Goal: Task Accomplishment & Management: Manage account settings

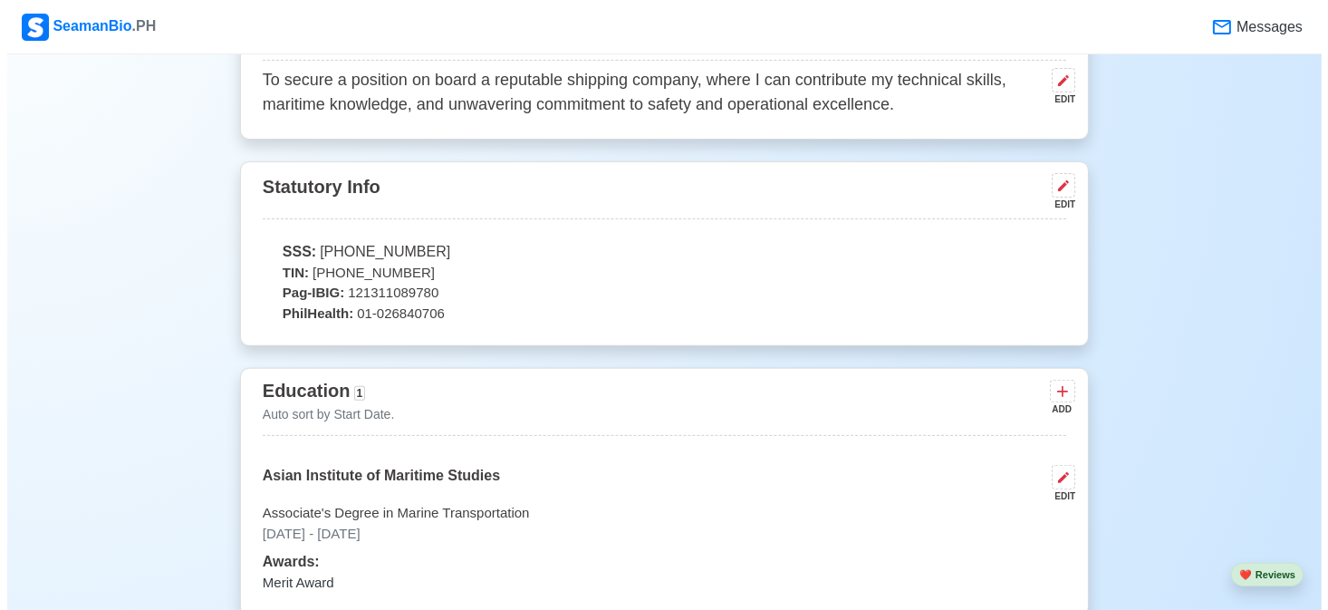
scroll to position [906, 0]
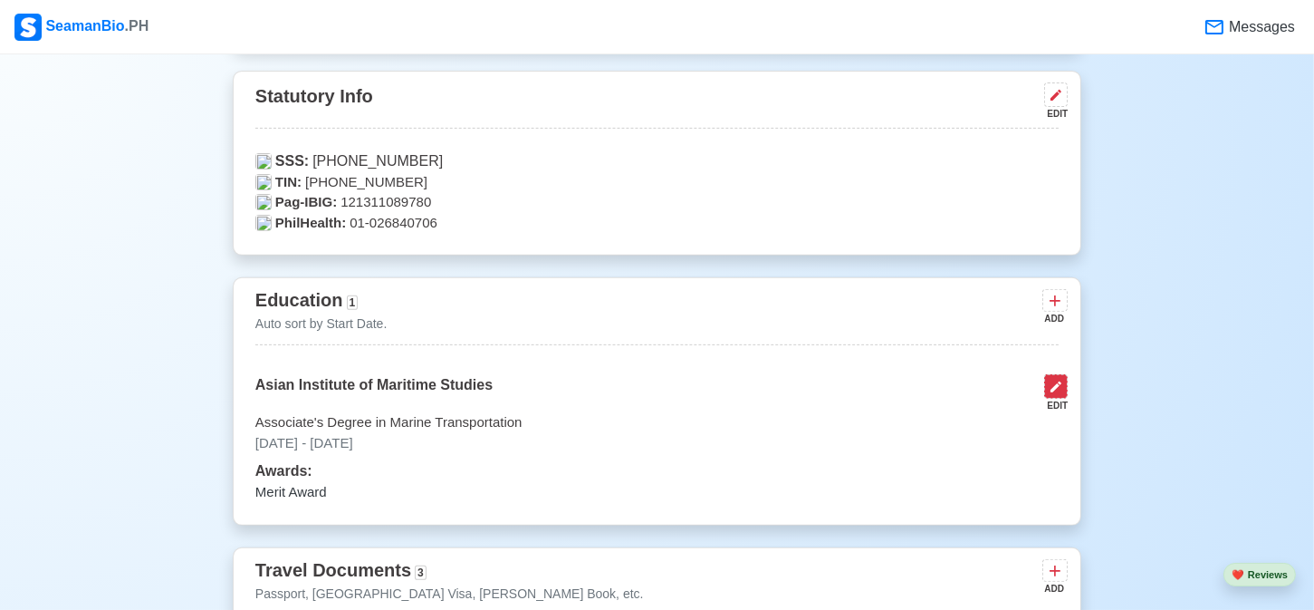
click at [1060, 385] on icon at bounding box center [1056, 386] width 14 height 14
select select "May"
select select "2019"
select select "September"
select select "2022"
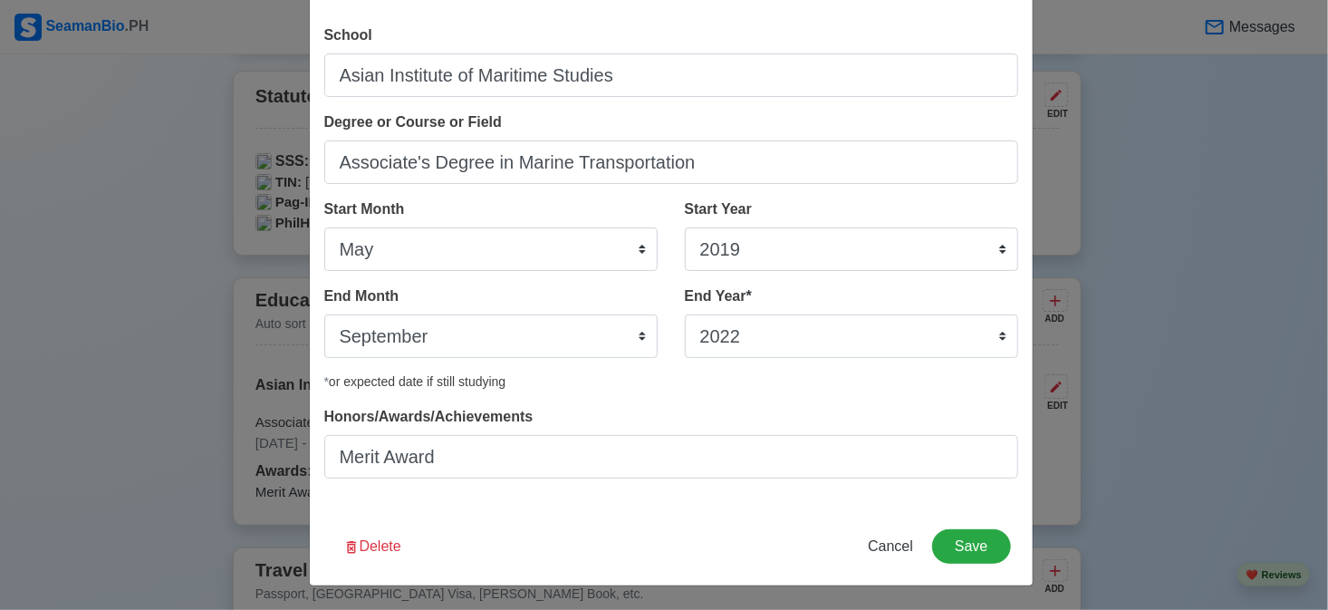
scroll to position [0, 0]
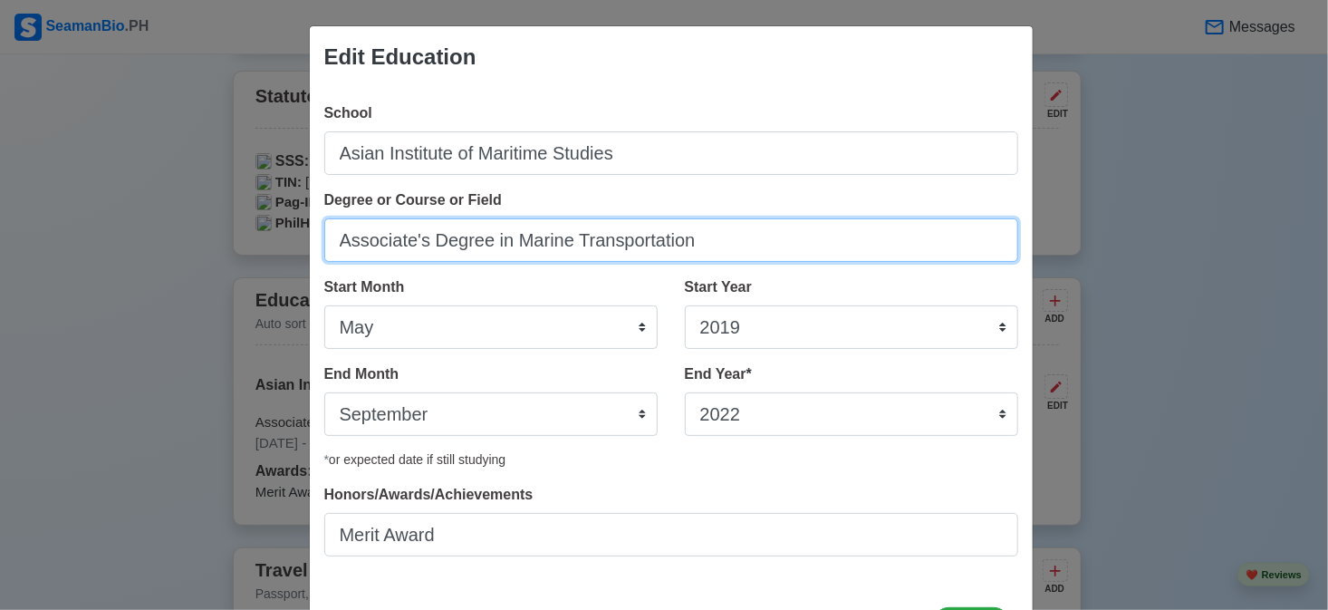
drag, startPoint x: 721, startPoint y: 221, endPoint x: 265, endPoint y: 264, distance: 457.6
click at [265, 264] on div "Edit Education School Asian Institute of Maritime Studies Degree or Course or F…" at bounding box center [664, 305] width 1328 height 610
type input "Bachelor of Science in Marine Transportation"
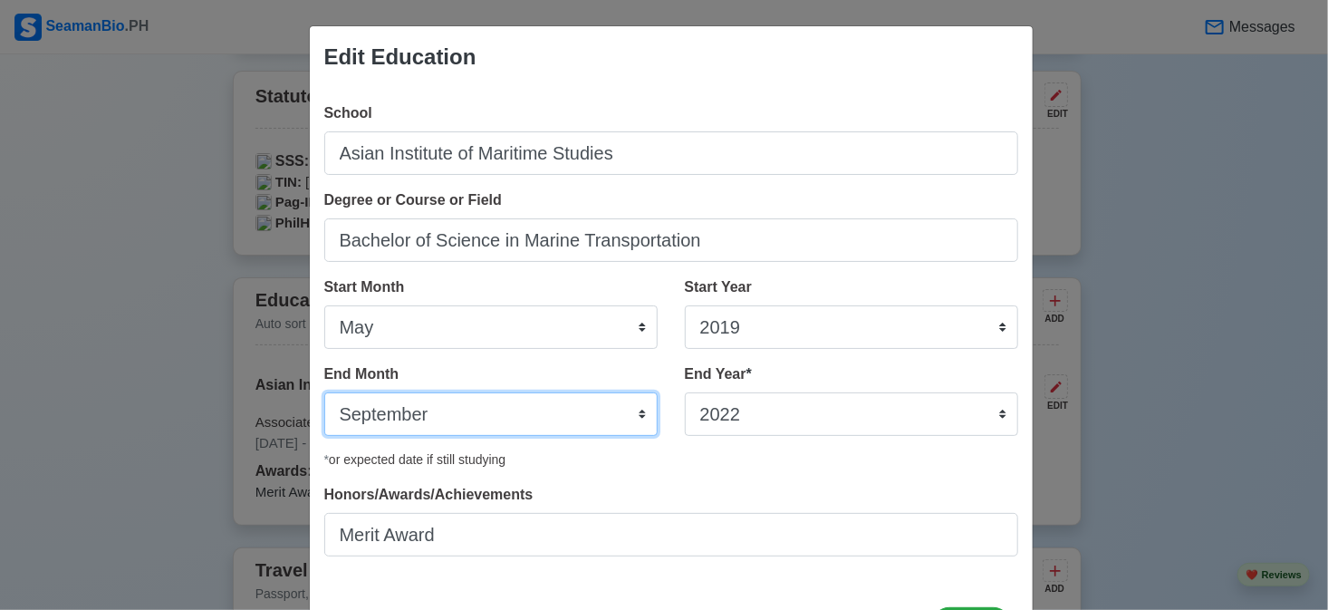
click at [516, 423] on select "January February March April May June July August September October November De…" at bounding box center [490, 413] width 333 height 43
click at [541, 429] on select "January February March April May June July August September October November De…" at bounding box center [490, 413] width 333 height 43
select select "July"
click at [324, 392] on select "January February March April May June July August September October November De…" at bounding box center [490, 413] width 333 height 43
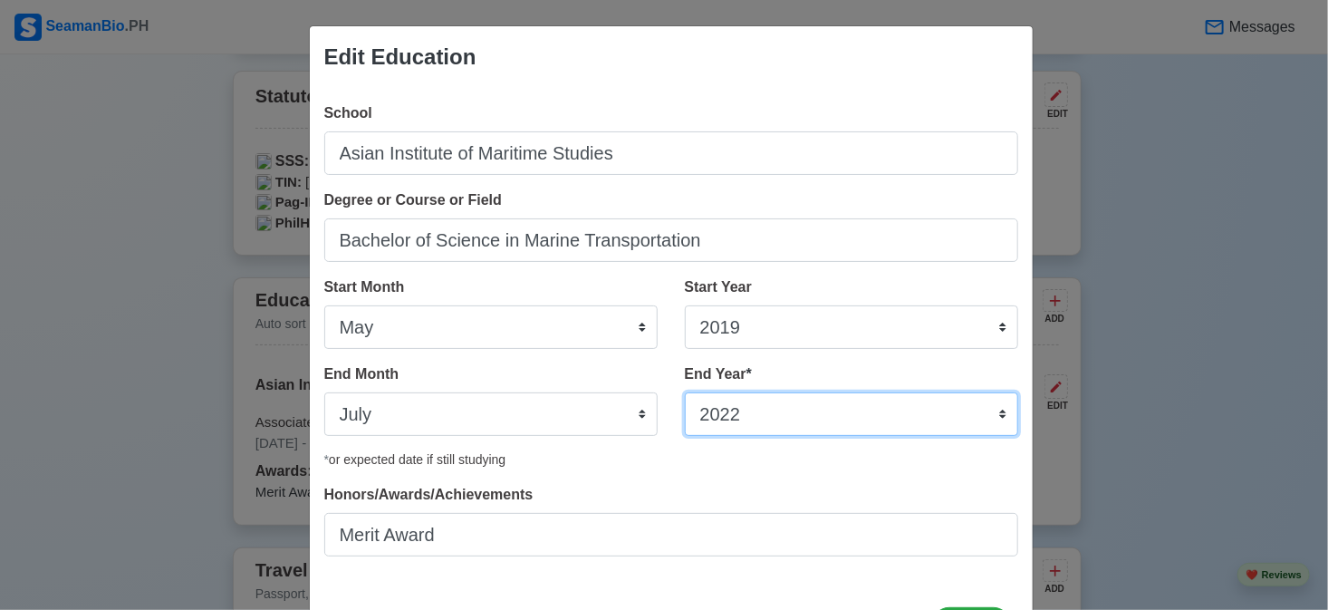
click at [745, 417] on select "2035 2034 2033 2032 2031 2030 2029 2028 2027 2026 2025 2024 2023 2022 2021 2020…" at bounding box center [851, 413] width 333 height 43
select select "2025"
click at [685, 392] on select "2035 2034 2033 2032 2031 2030 2029 2028 2027 2026 2025 2024 2023 2022 2021 2020…" at bounding box center [851, 413] width 333 height 43
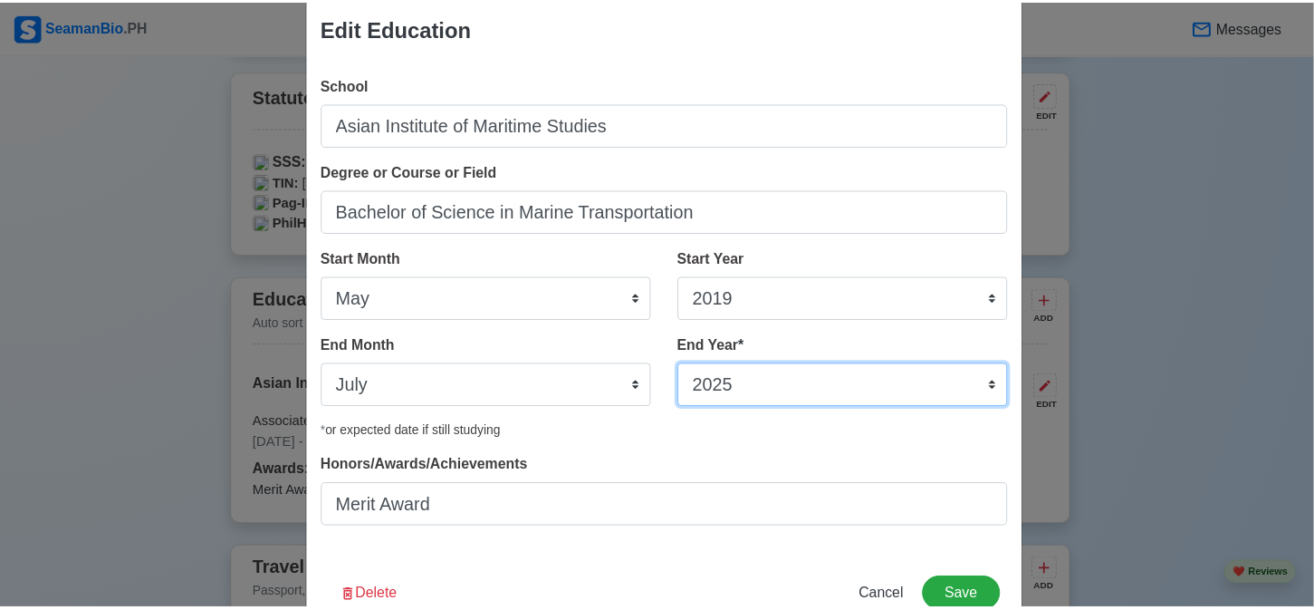
scroll to position [78, 0]
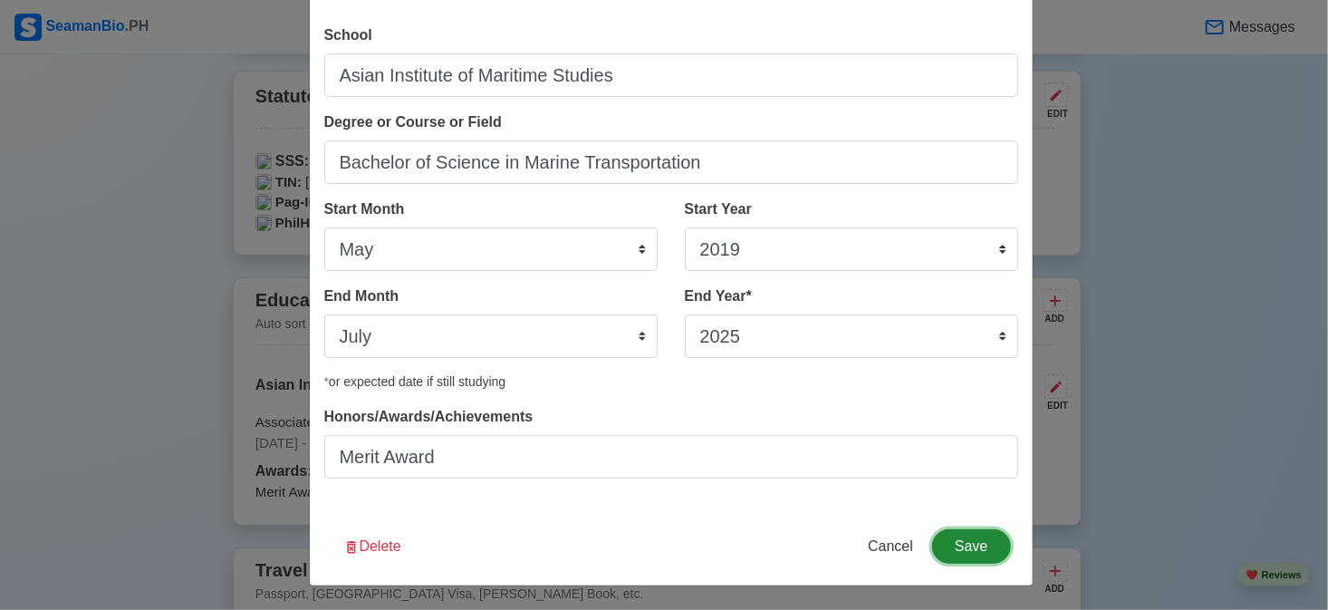
click at [967, 546] on button "Save" at bounding box center [971, 546] width 78 height 34
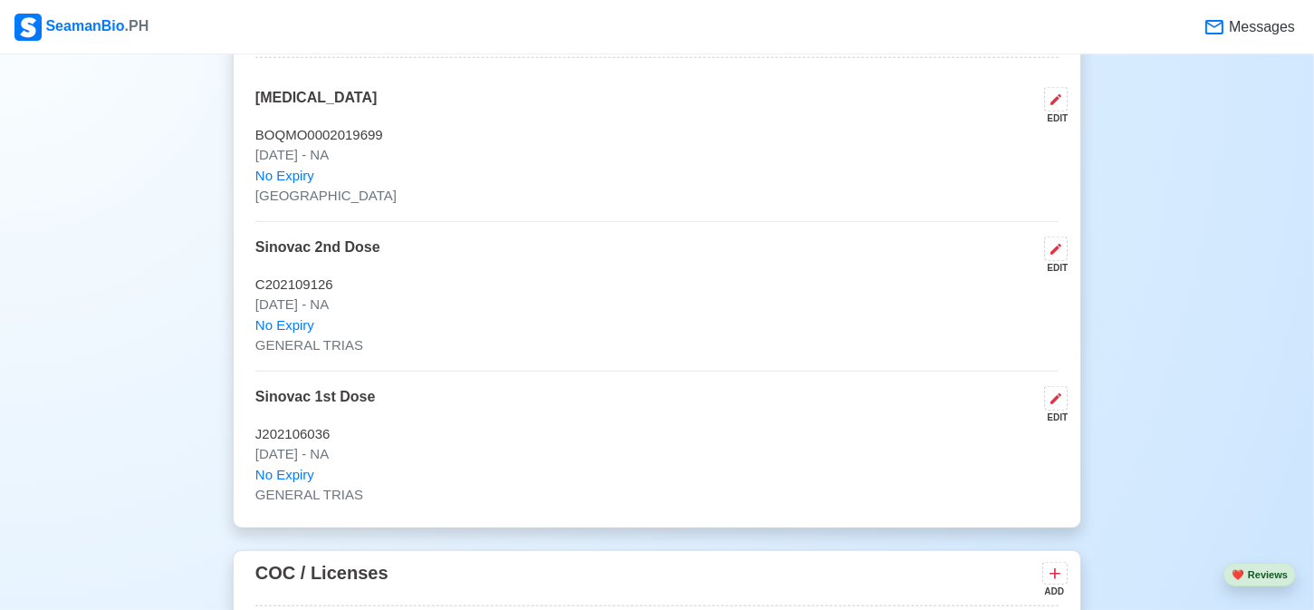
scroll to position [1993, 0]
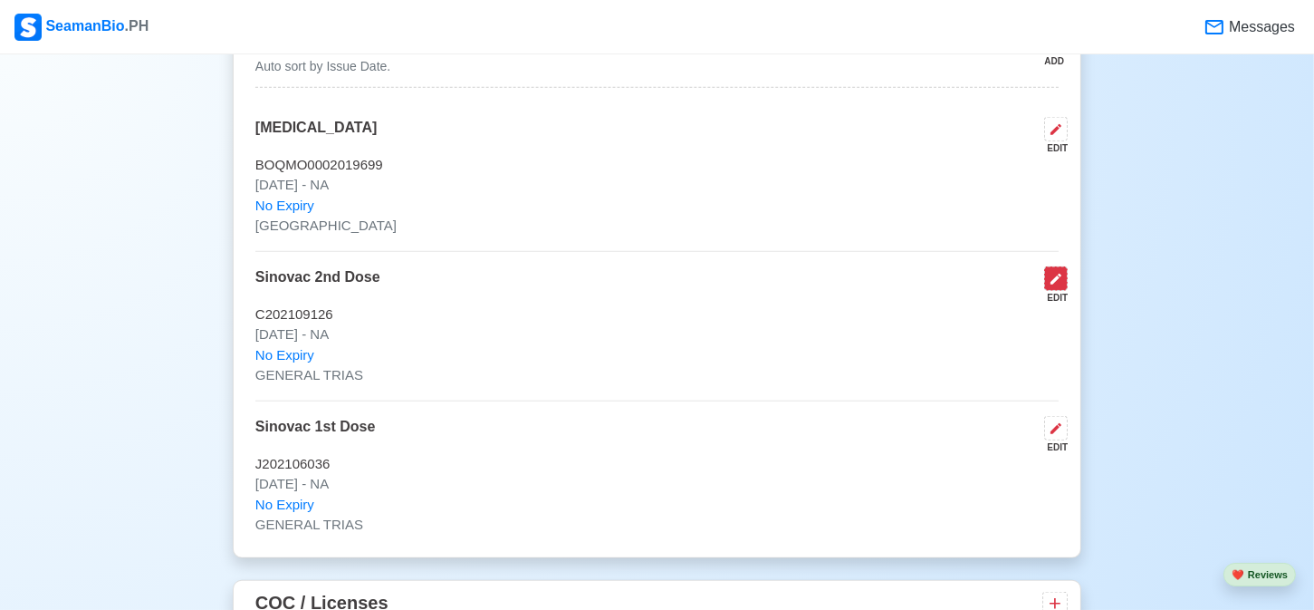
click at [1062, 275] on icon at bounding box center [1056, 279] width 14 height 14
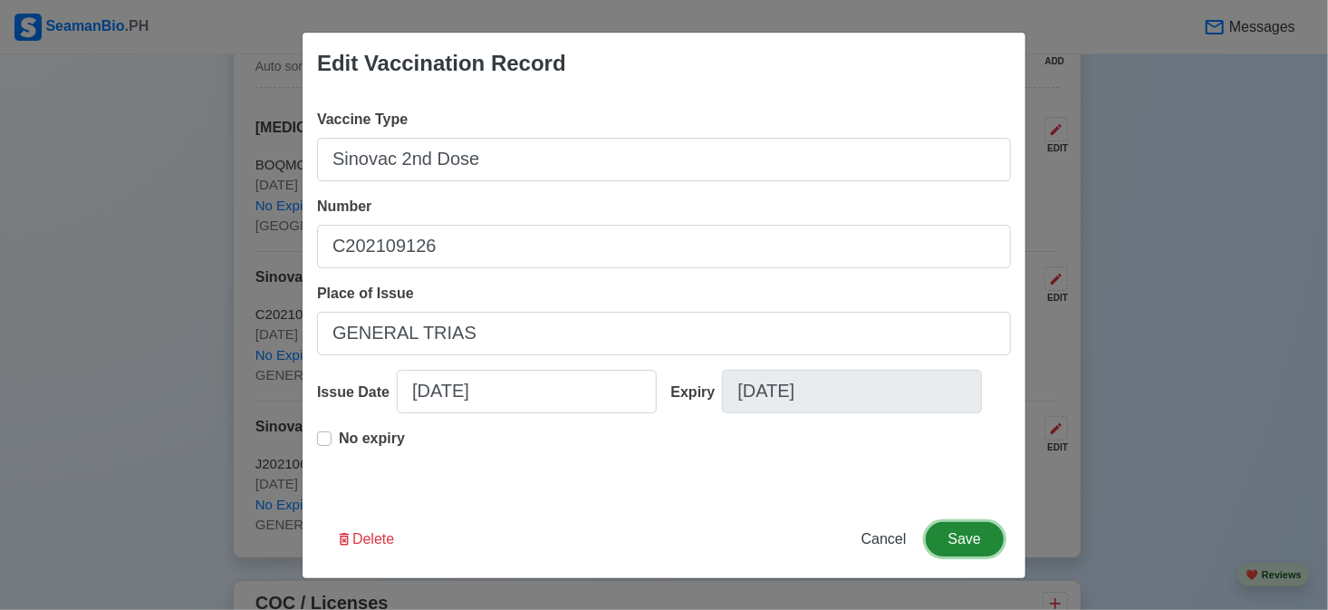
click at [978, 532] on button "Save" at bounding box center [965, 539] width 78 height 34
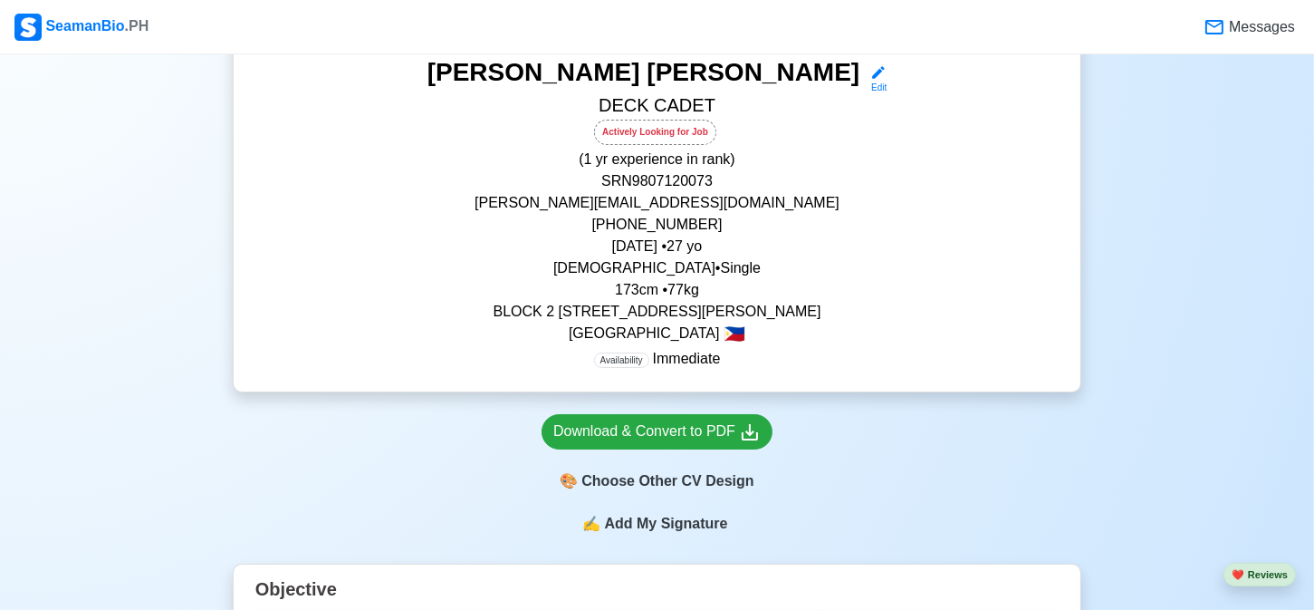
scroll to position [181, 0]
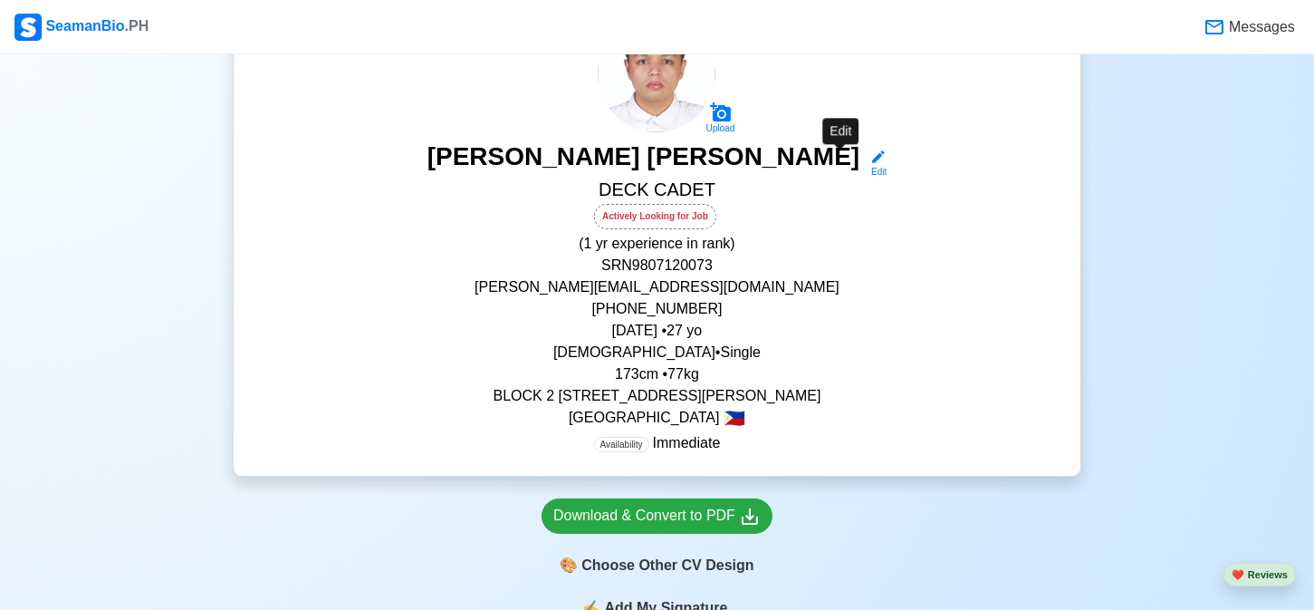
click at [870, 153] on icon at bounding box center [878, 157] width 16 height 16
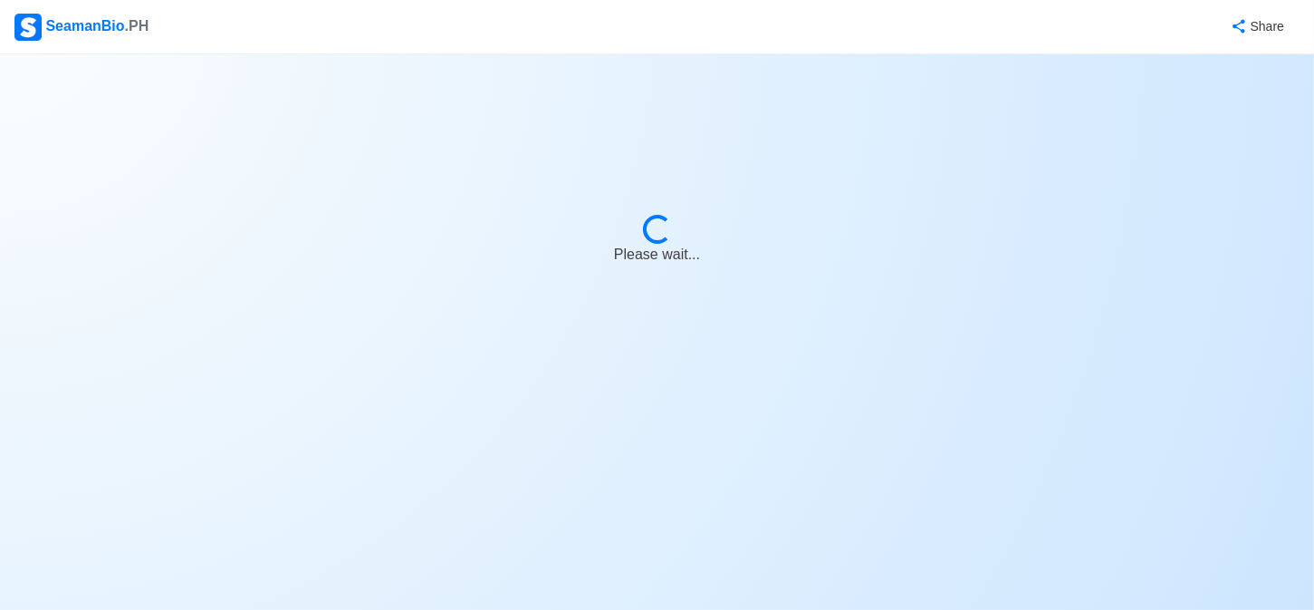
select select "Actively Looking for Job"
select select "Visible for Hiring"
select select "Single"
select select "[DEMOGRAPHIC_DATA]"
select select "PH"
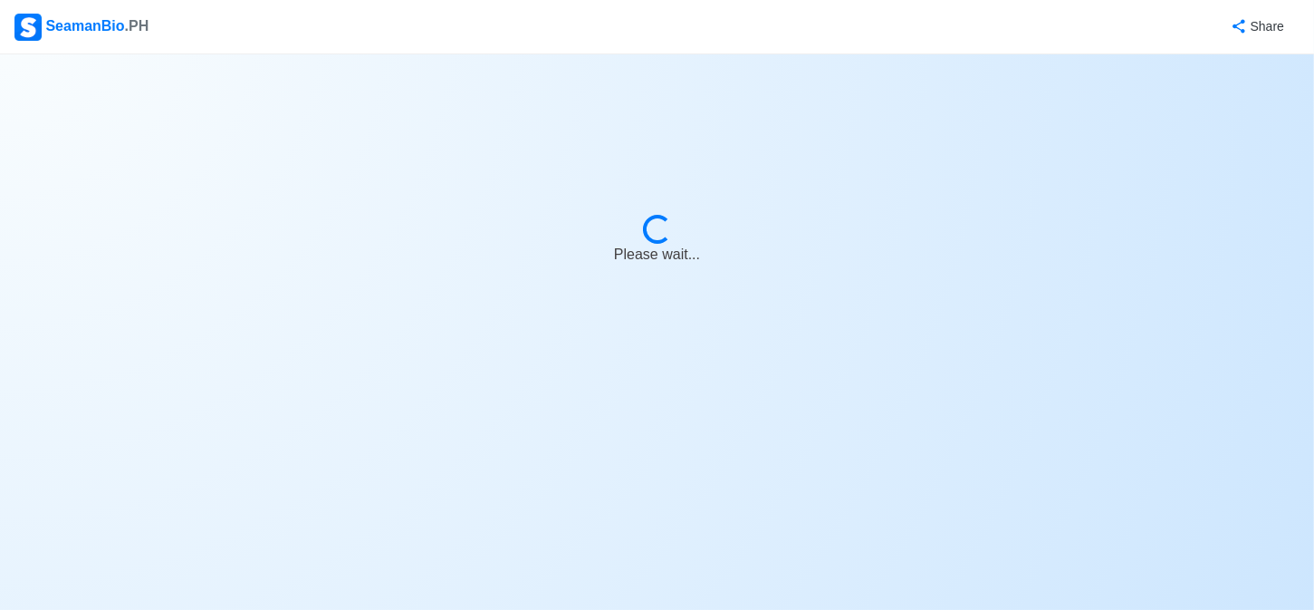
select select "1"
select select "0"
select select "4102416000000"
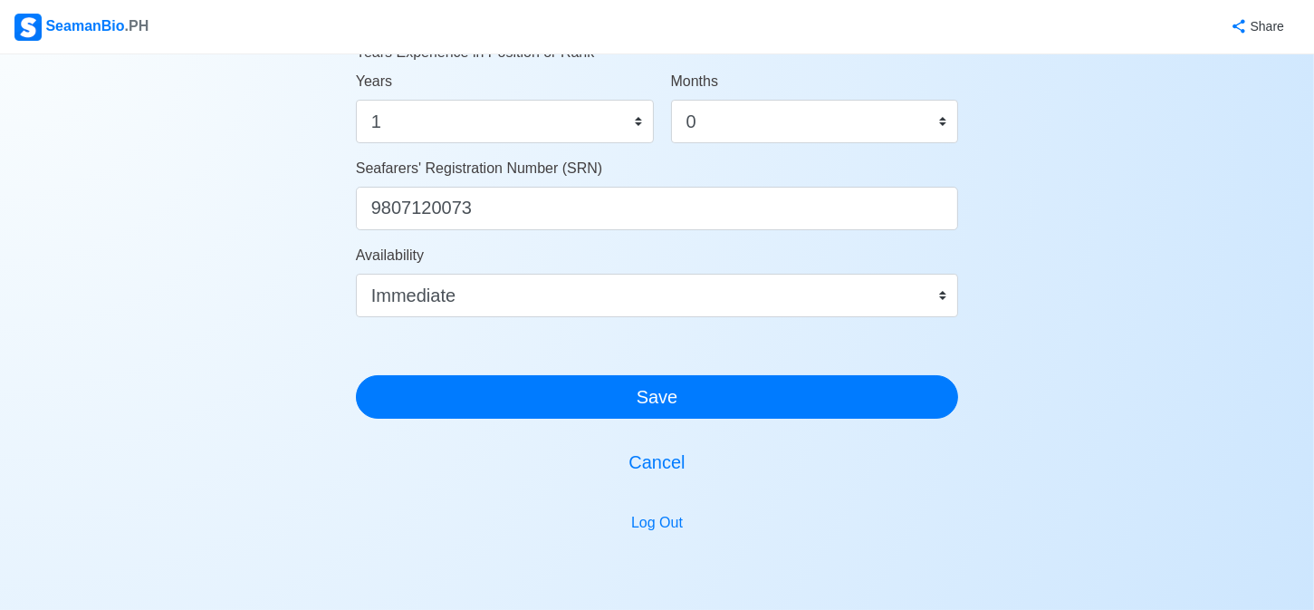
scroll to position [1087, 0]
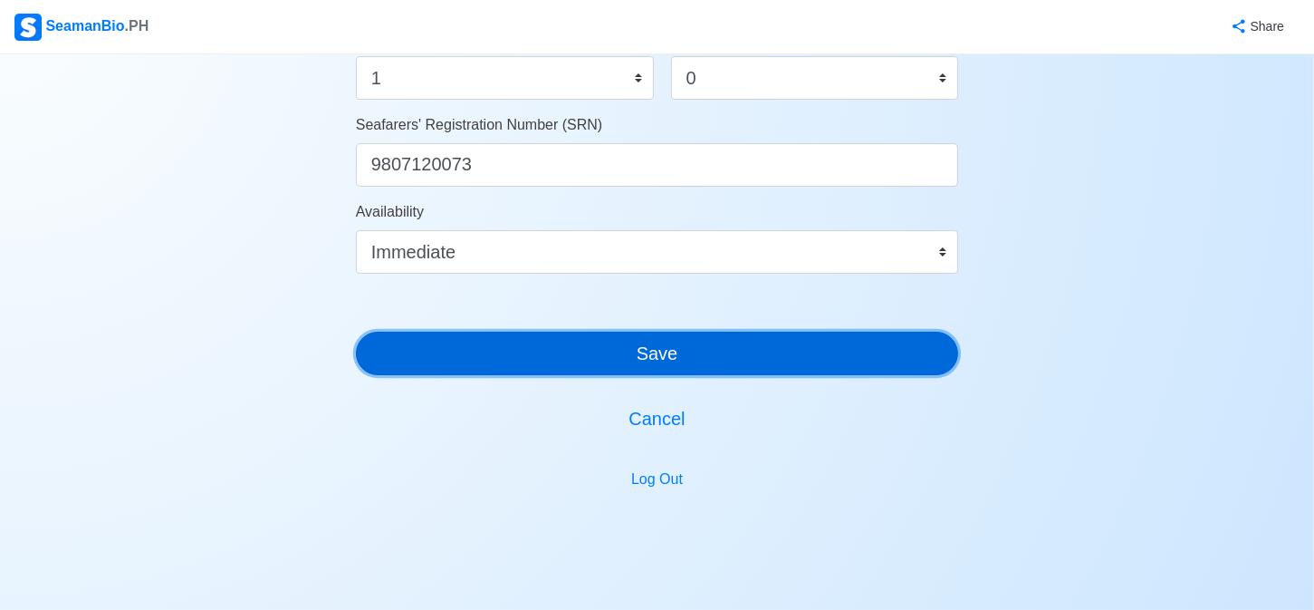
click at [668, 341] on button "Save" at bounding box center [657, 352] width 603 height 43
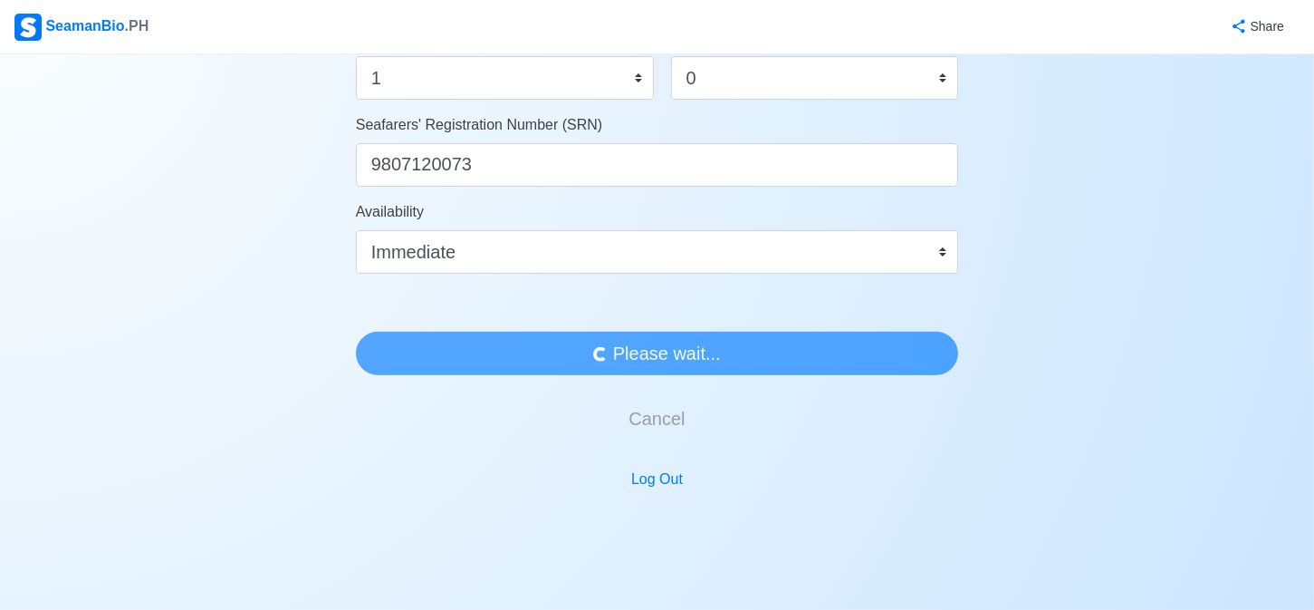
scroll to position [0, 0]
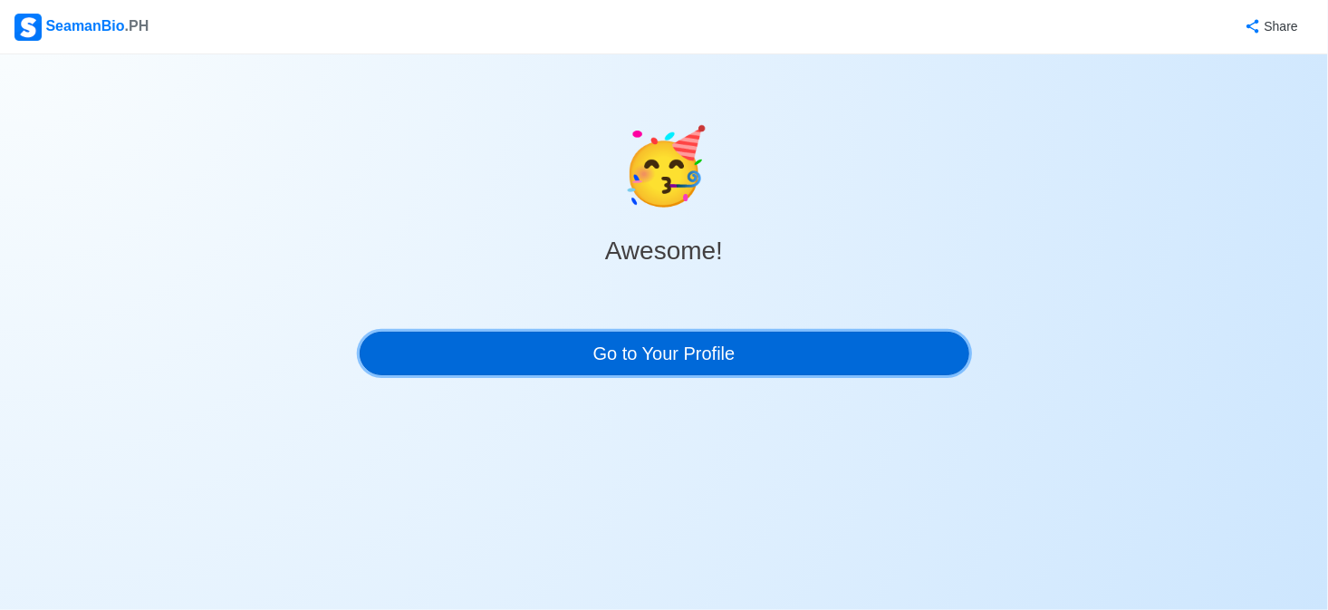
click at [693, 349] on link "Go to Your Profile" at bounding box center [665, 352] width 610 height 43
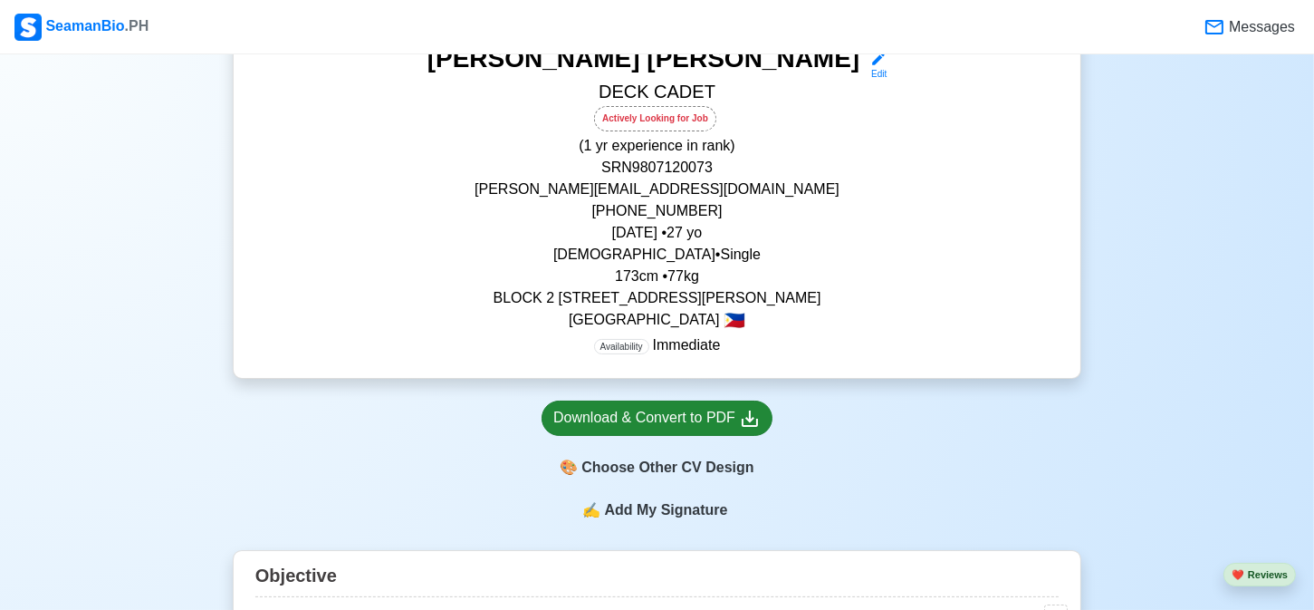
scroll to position [453, 0]
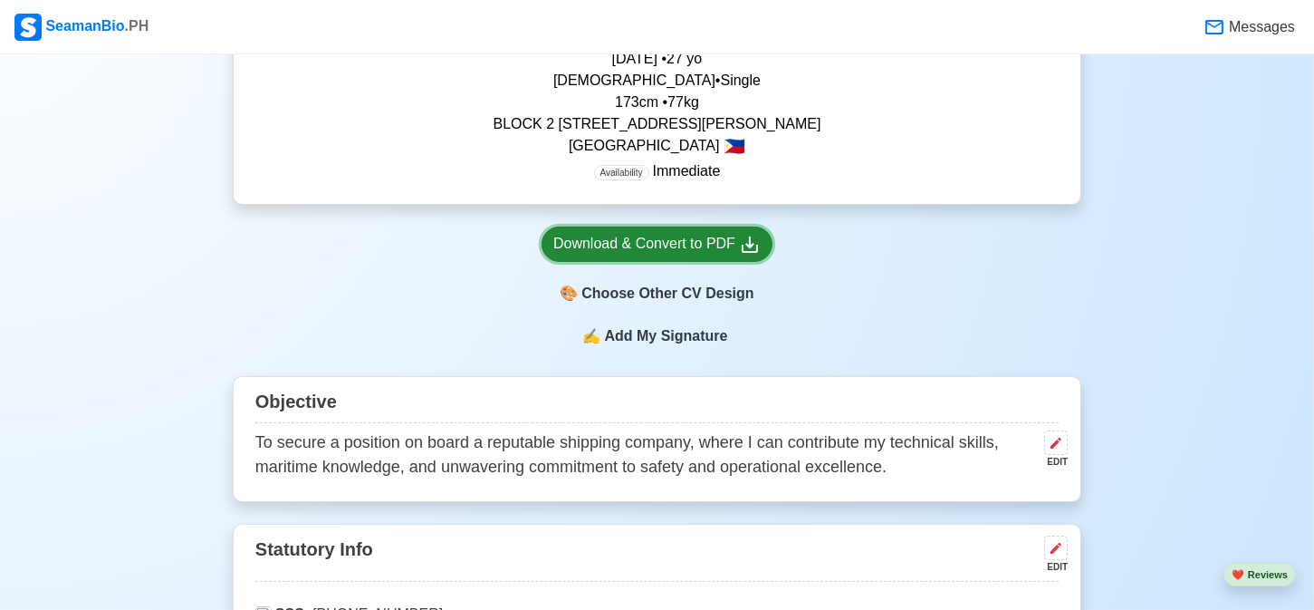
click at [646, 248] on div "Download & Convert to PDF" at bounding box center [656, 244] width 207 height 23
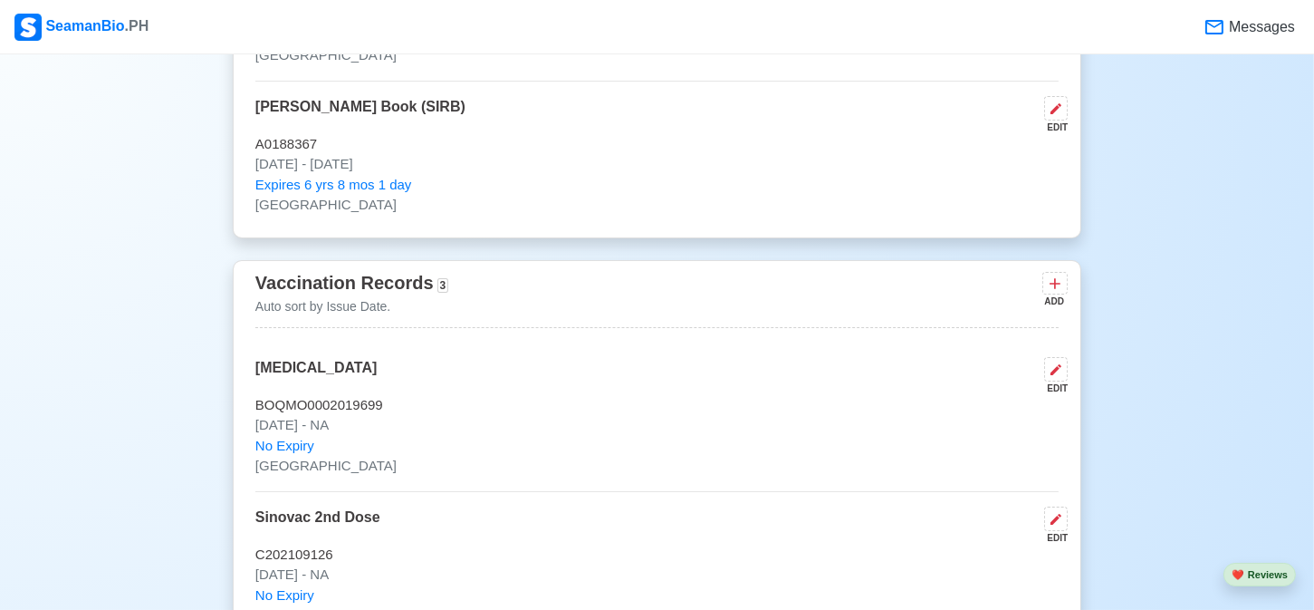
scroll to position [1721, 0]
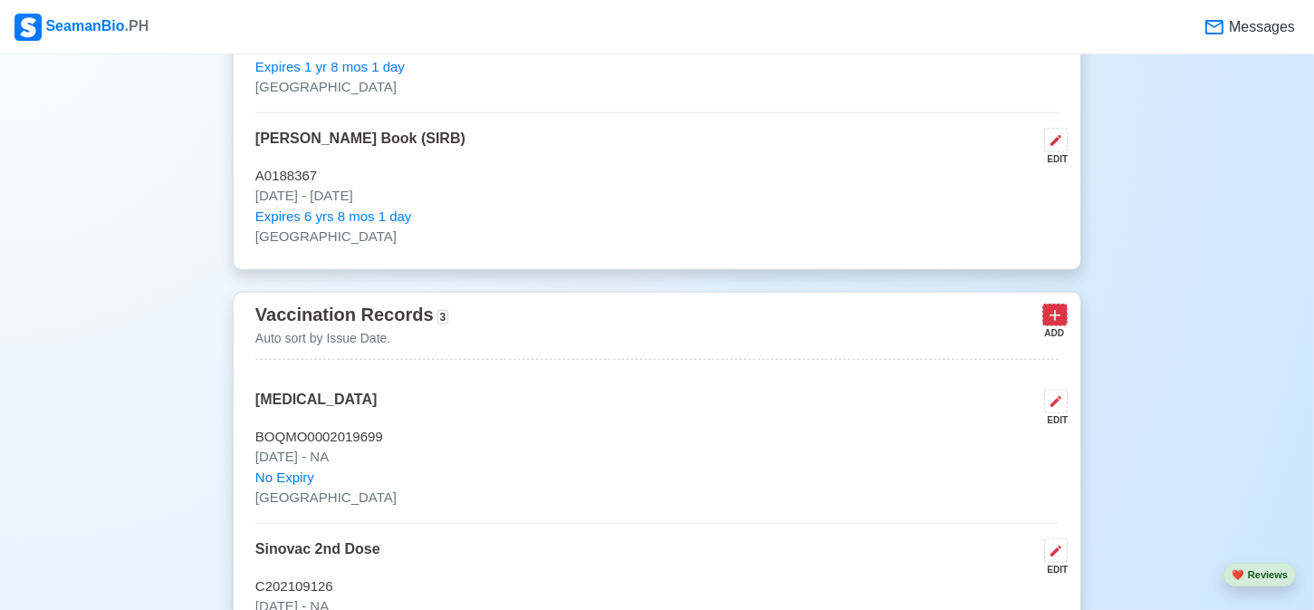
click at [1054, 316] on icon at bounding box center [1055, 315] width 18 height 18
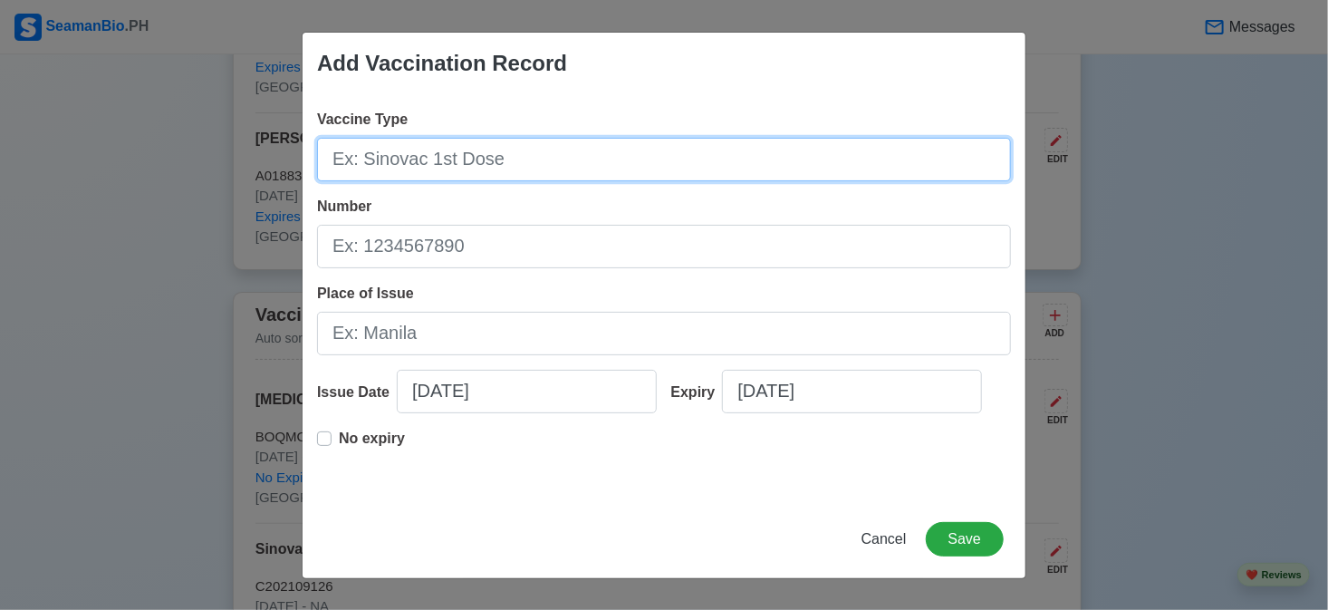
click at [549, 145] on input "Vaccine Type" at bounding box center [664, 159] width 694 height 43
type input "{"
type input "p"
type input "{"
type input "[MEDICAL_DATA]"
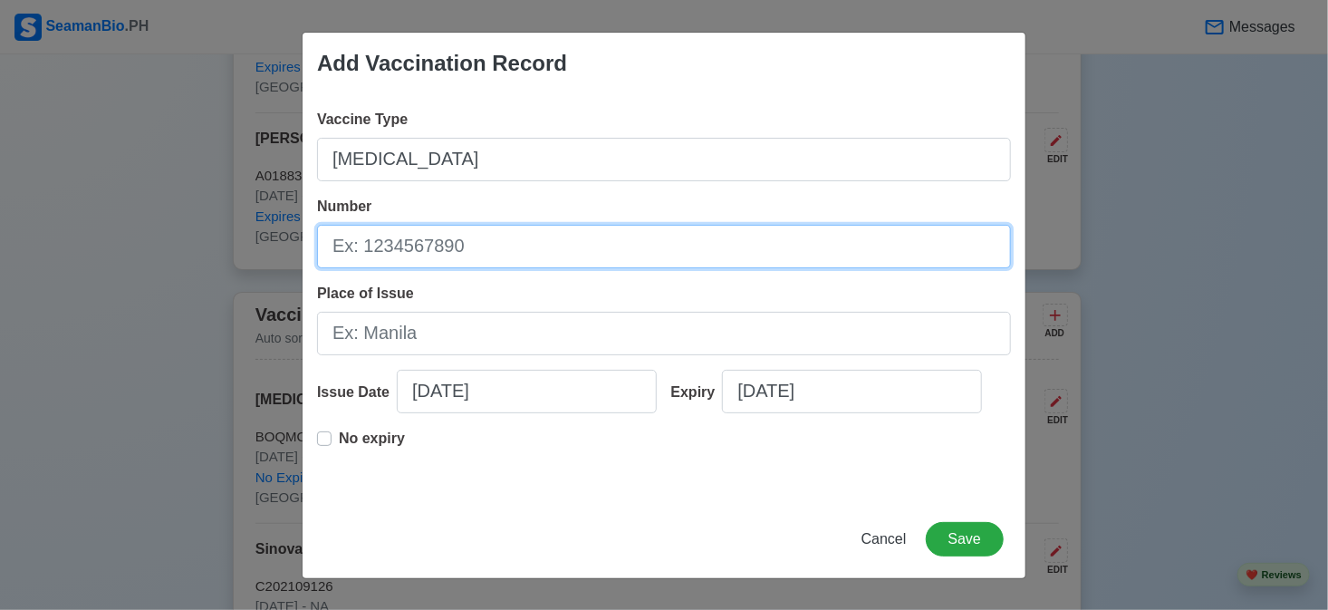
click at [512, 248] on input "Number" at bounding box center [664, 246] width 694 height 43
type input "1933T015"
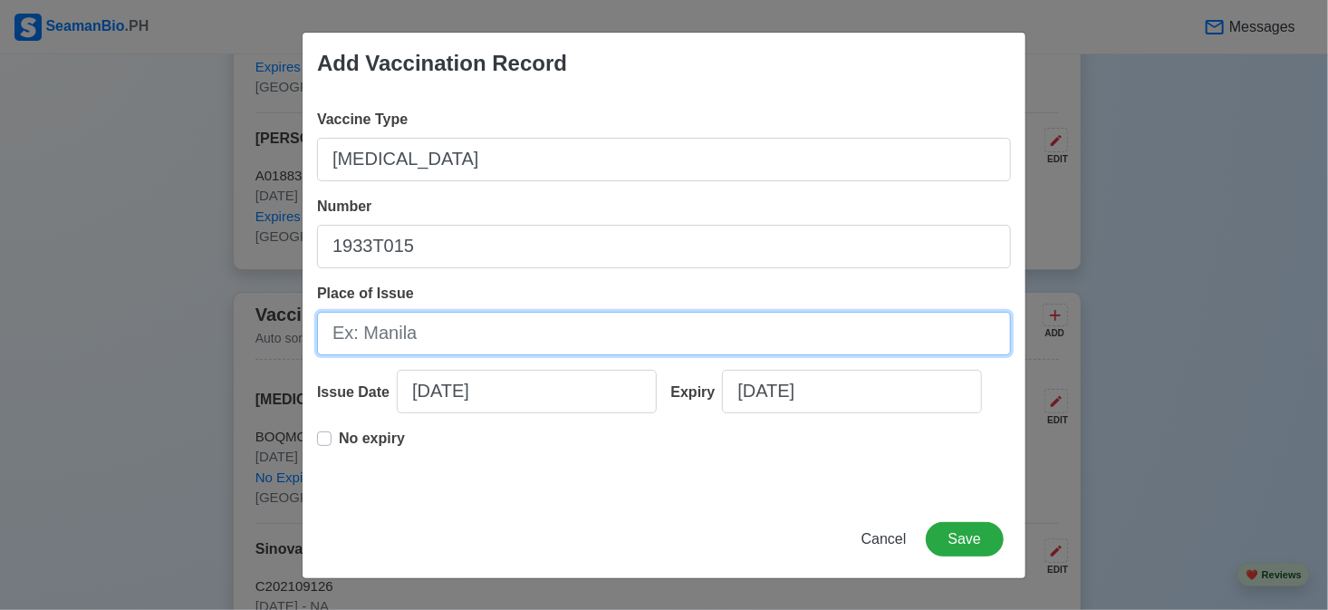
click at [496, 342] on input "Place of Issue" at bounding box center [664, 333] width 694 height 43
type input "[GEOGRAPHIC_DATA]"
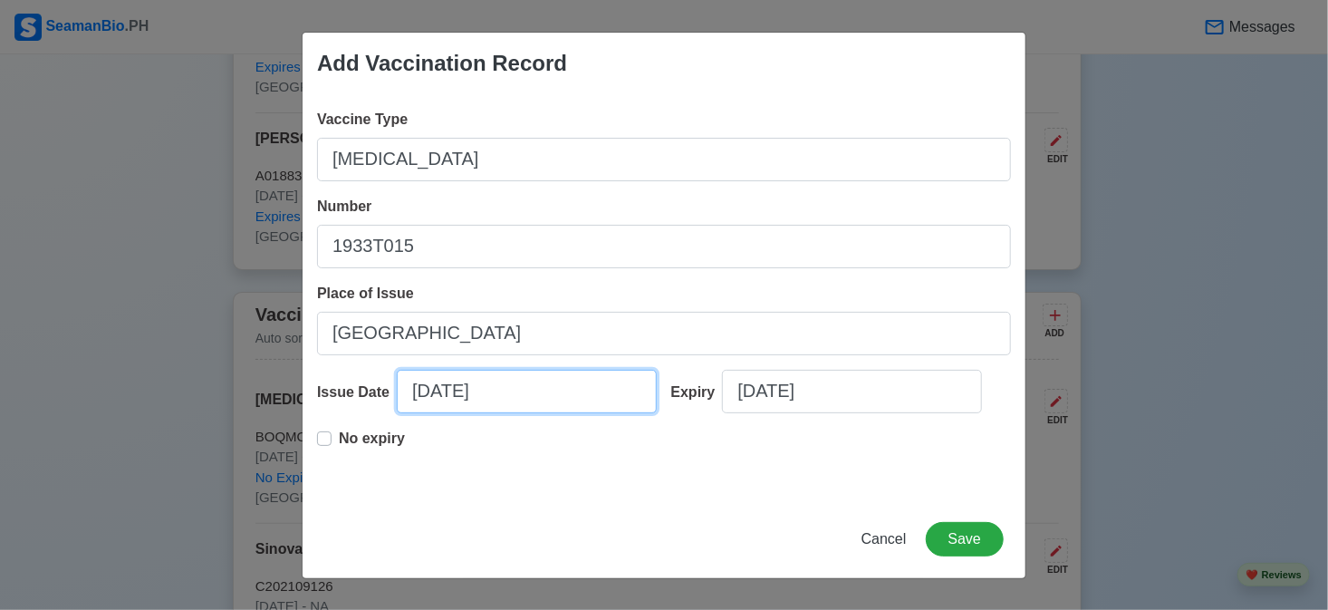
click at [520, 410] on input "[DATE]" at bounding box center [527, 391] width 260 height 43
select select "****"
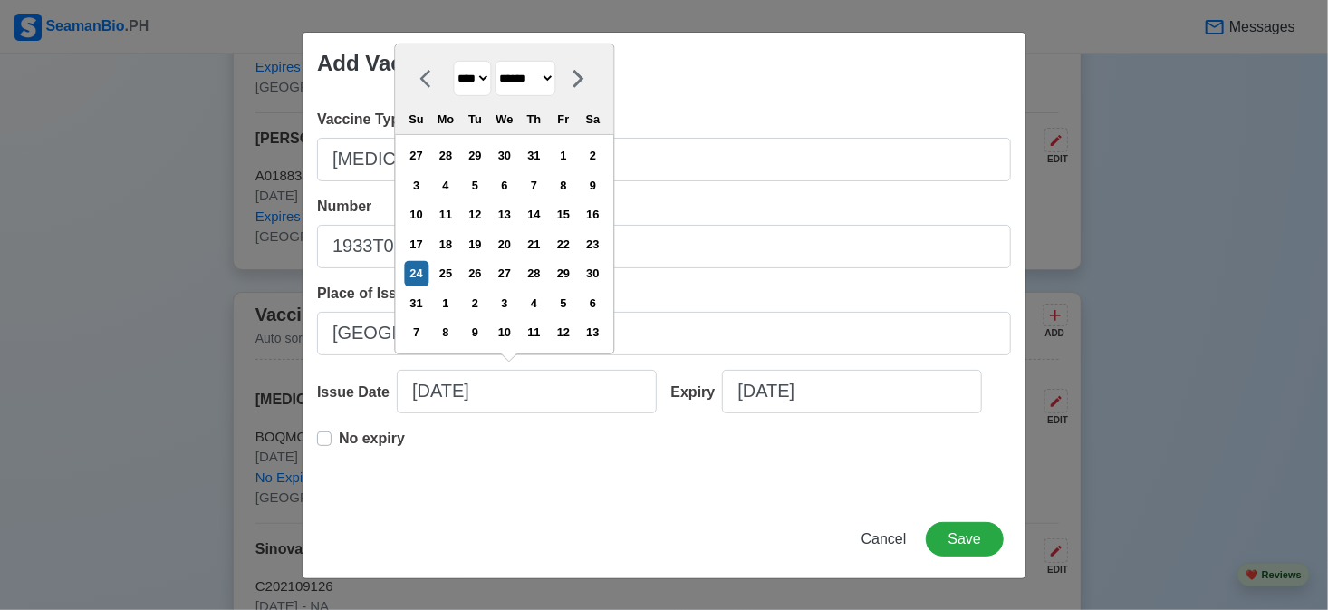
click at [530, 76] on select "******* ******** ***** ***** *** **** **** ****** ********* ******* ******** **…" at bounding box center [525, 78] width 61 height 35
select select "****"
click at [501, 91] on select "******* ******** ***** ***** *** **** **** ****** ********* ******* ******** **…" at bounding box center [525, 78] width 61 height 35
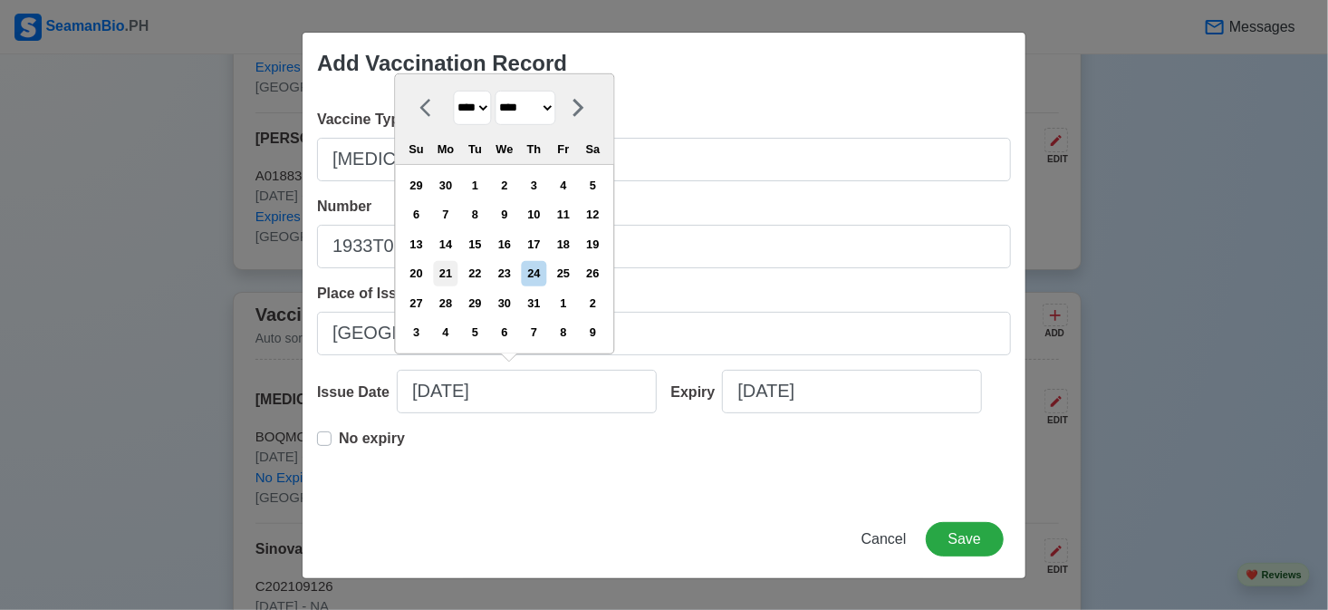
click at [457, 269] on div "21" at bounding box center [445, 273] width 24 height 24
type input "[DATE]"
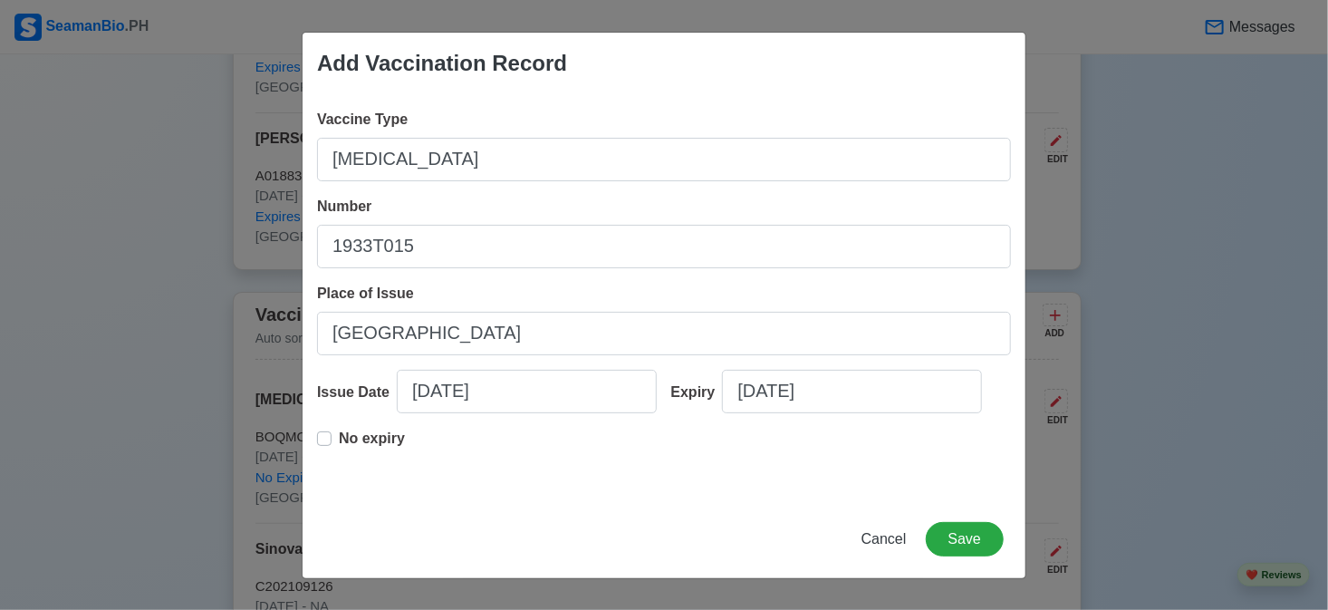
click at [342, 442] on p "No expiry" at bounding box center [372, 438] width 66 height 22
type input "[DATE]"
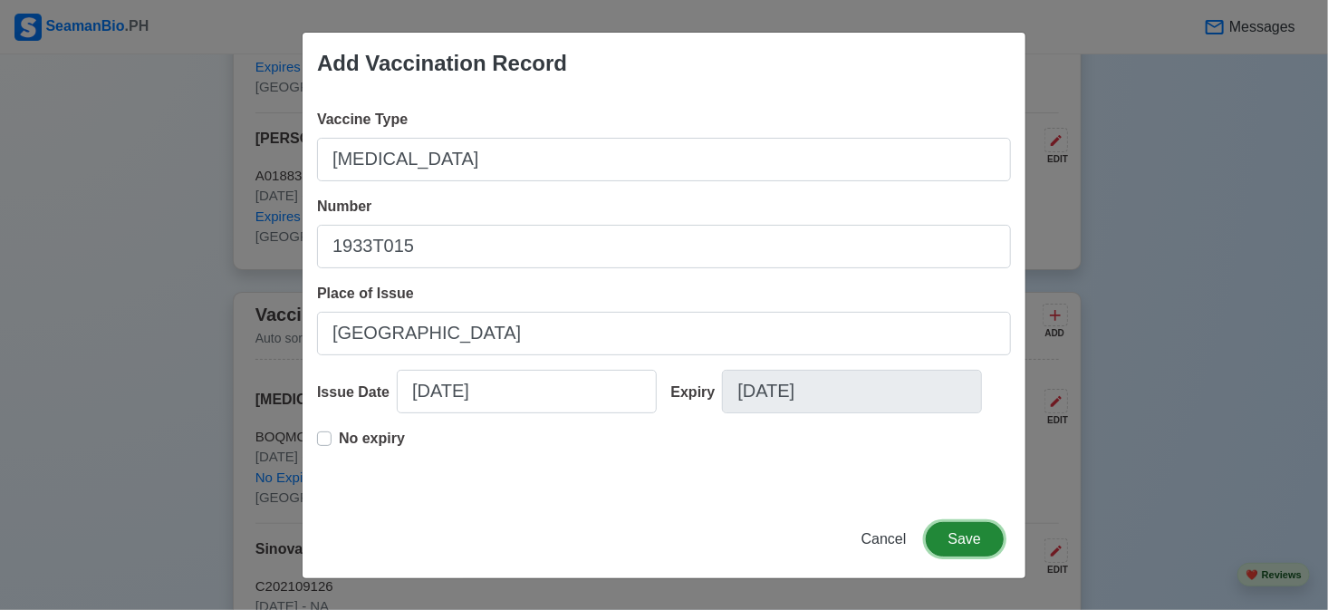
click at [961, 539] on button "Save" at bounding box center [965, 539] width 78 height 34
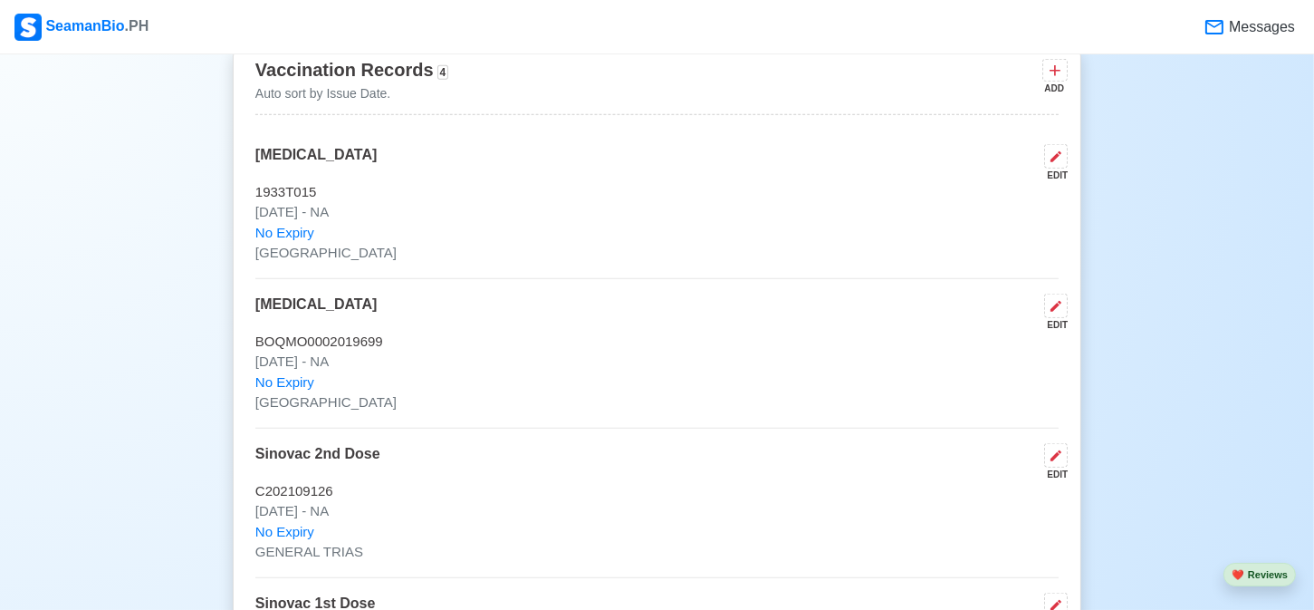
scroll to position [1993, 0]
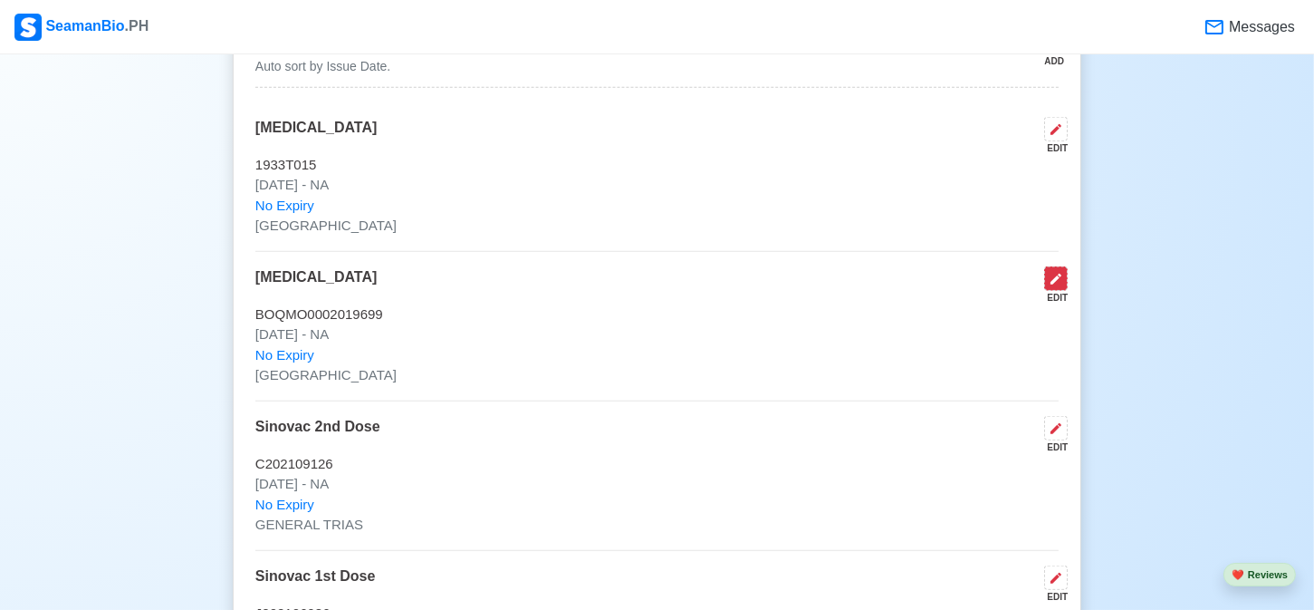
click at [1054, 274] on icon at bounding box center [1056, 279] width 11 height 11
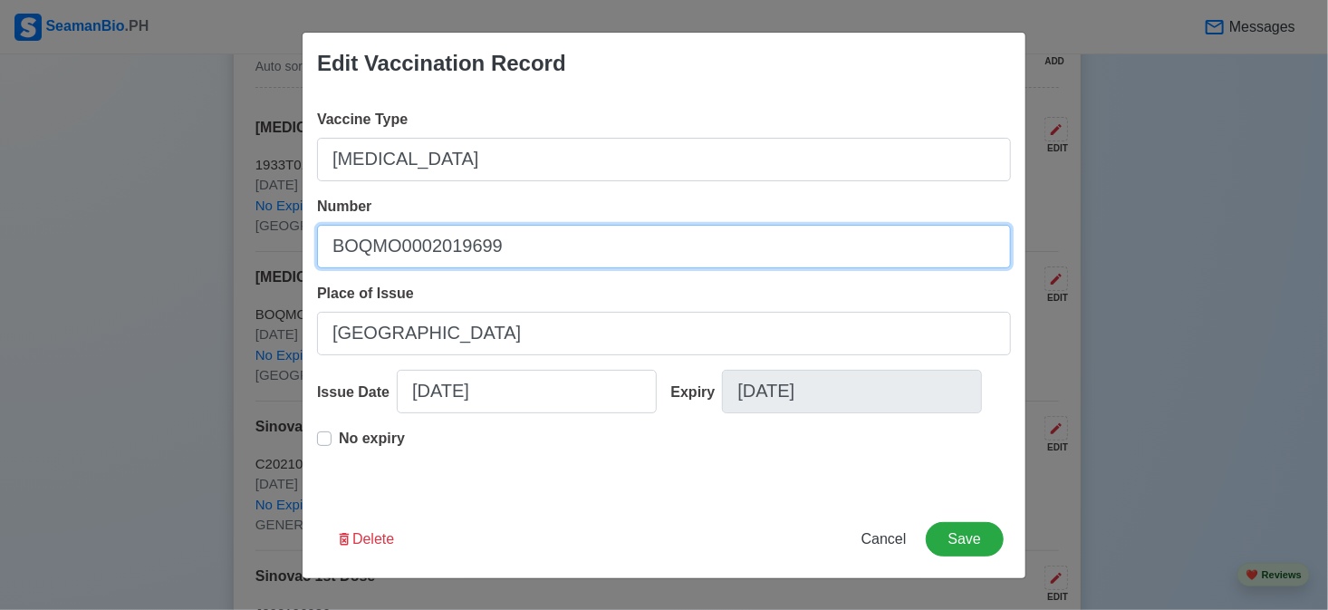
drag, startPoint x: 756, startPoint y: 261, endPoint x: 245, endPoint y: 253, distance: 511.8
click at [245, 253] on div "Edit Vaccination Record Vaccine Type [MEDICAL_DATA] Number BOQMO0002019699 Plac…" at bounding box center [664, 305] width 1328 height 610
type input "v"
type input "V3L03"
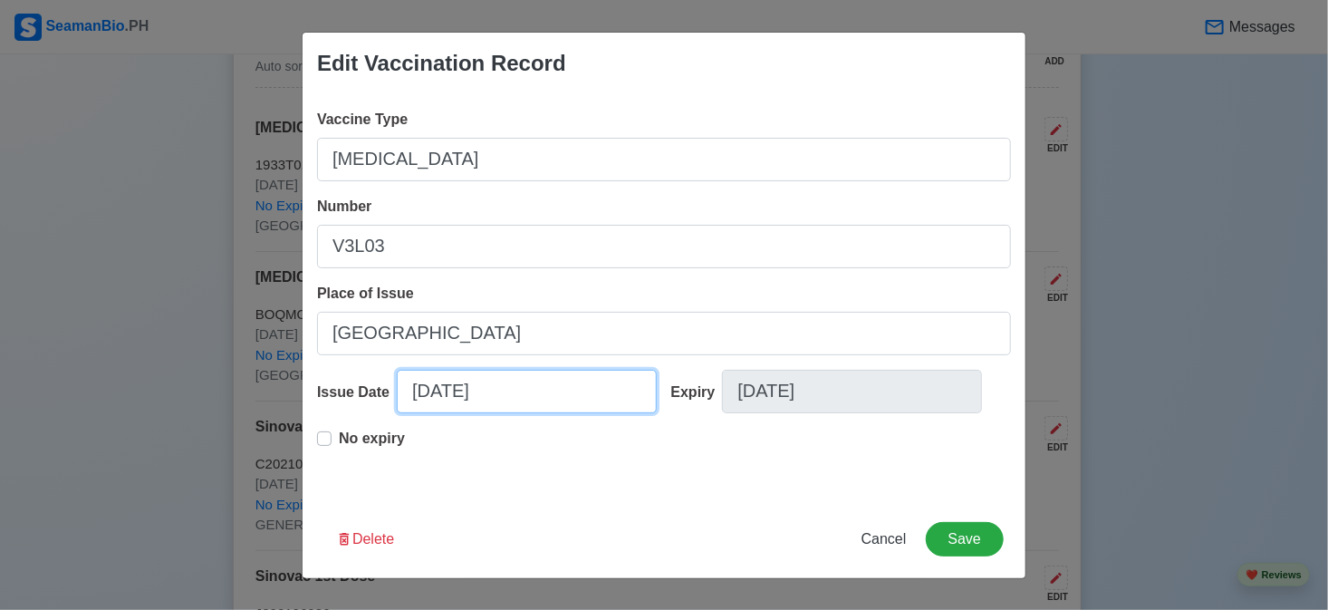
select select "****"
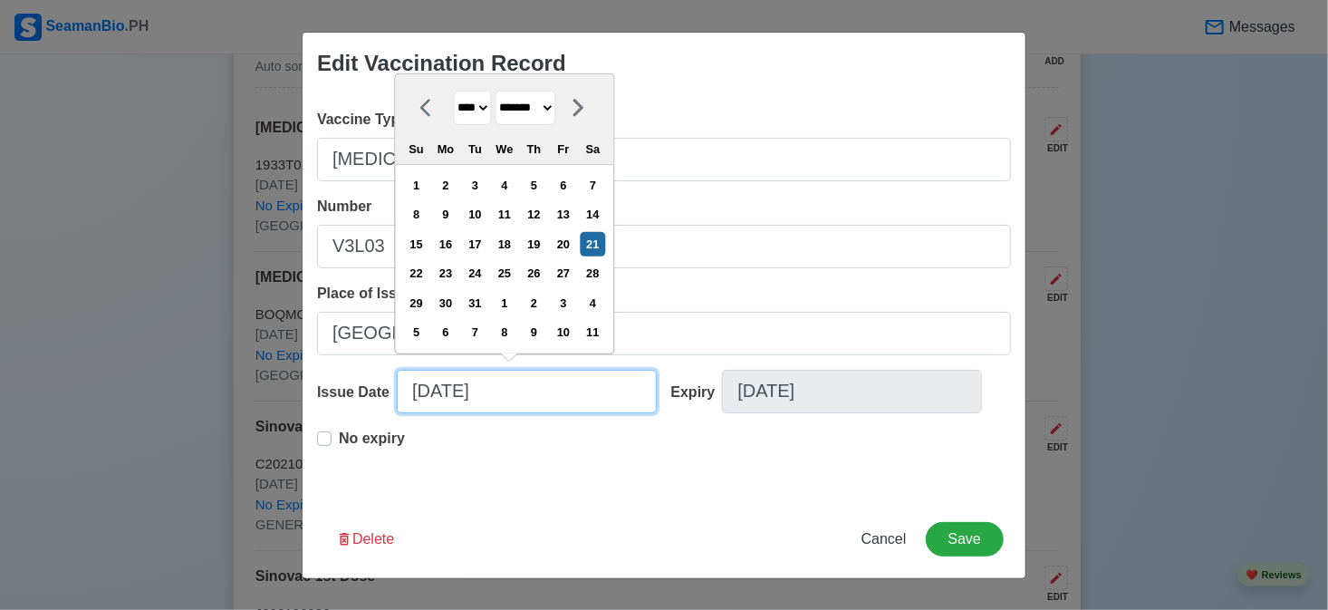
click at [447, 391] on input "[DATE]" at bounding box center [527, 391] width 260 height 43
click at [516, 218] on div "11" at bounding box center [504, 214] width 24 height 24
type input "[DATE]"
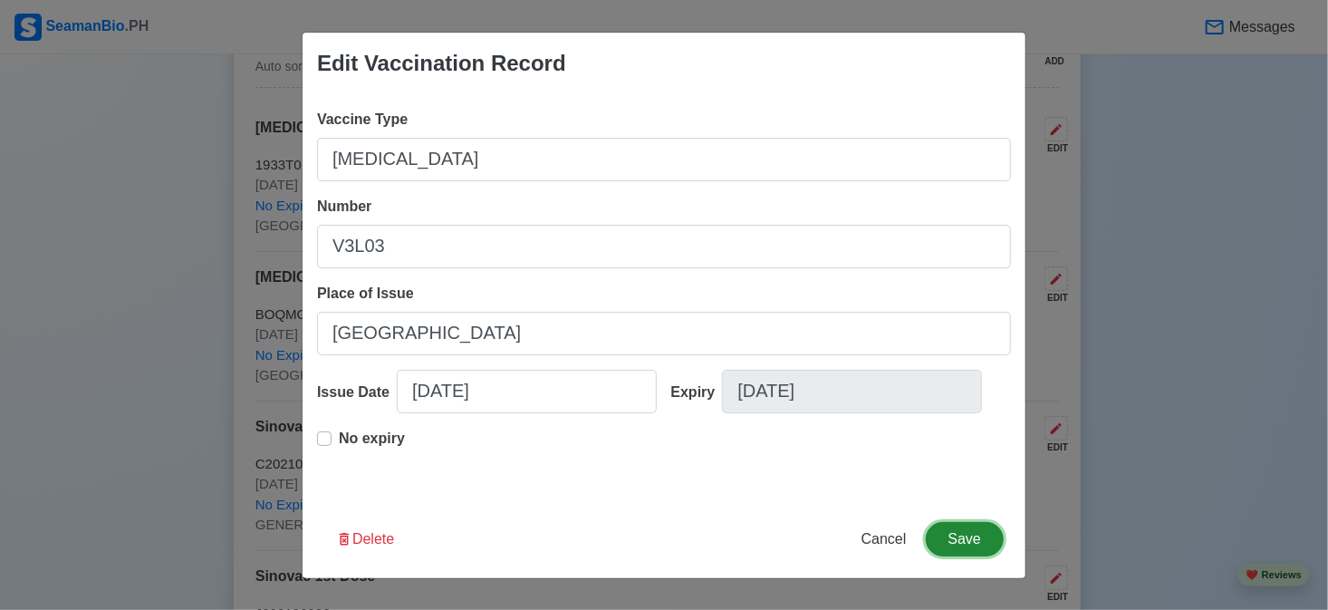
click at [961, 542] on button "Save" at bounding box center [965, 539] width 78 height 34
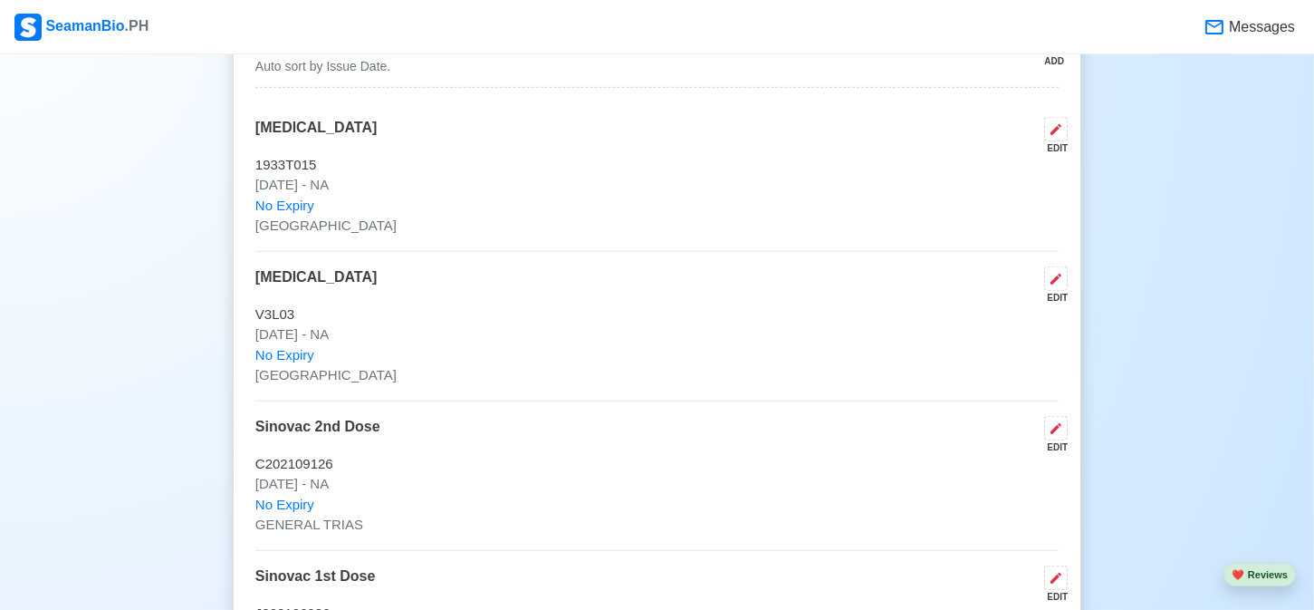
click at [1072, 261] on div "Vaccination Records 4 Auto sort by Issue Date. ADD [MEDICAL_DATA] EDIT 1933T015…" at bounding box center [657, 363] width 849 height 687
click at [1063, 266] on button at bounding box center [1056, 278] width 24 height 24
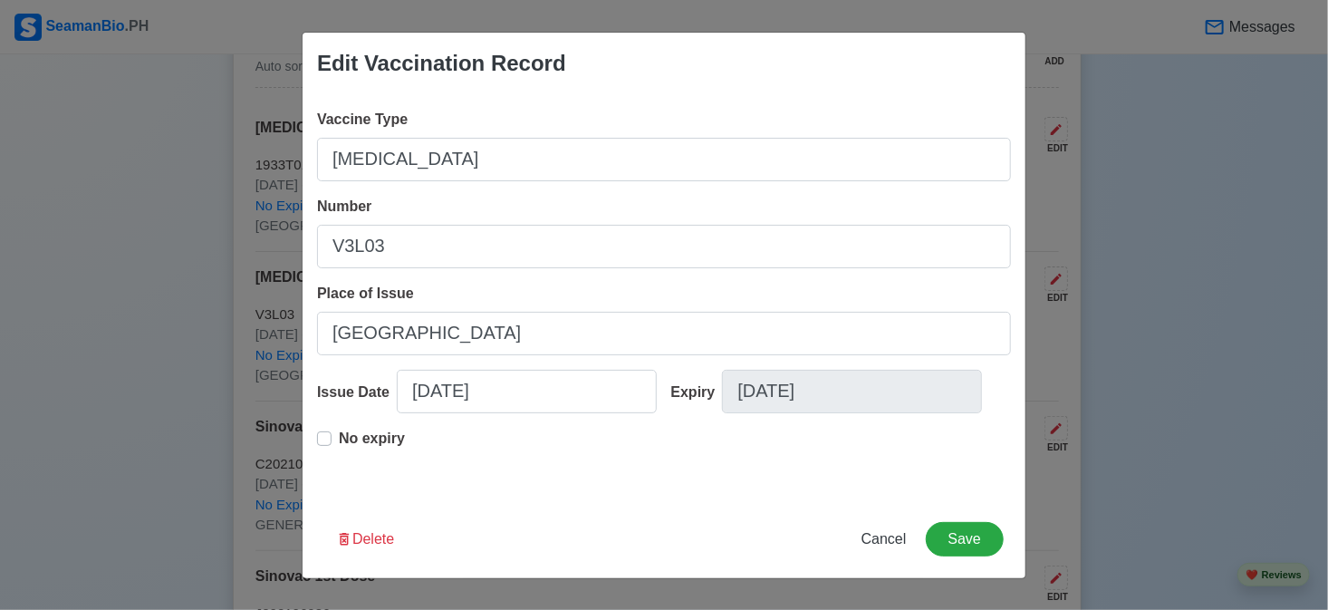
click at [339, 435] on p "No expiry" at bounding box center [372, 438] width 66 height 22
type input "[DATE]"
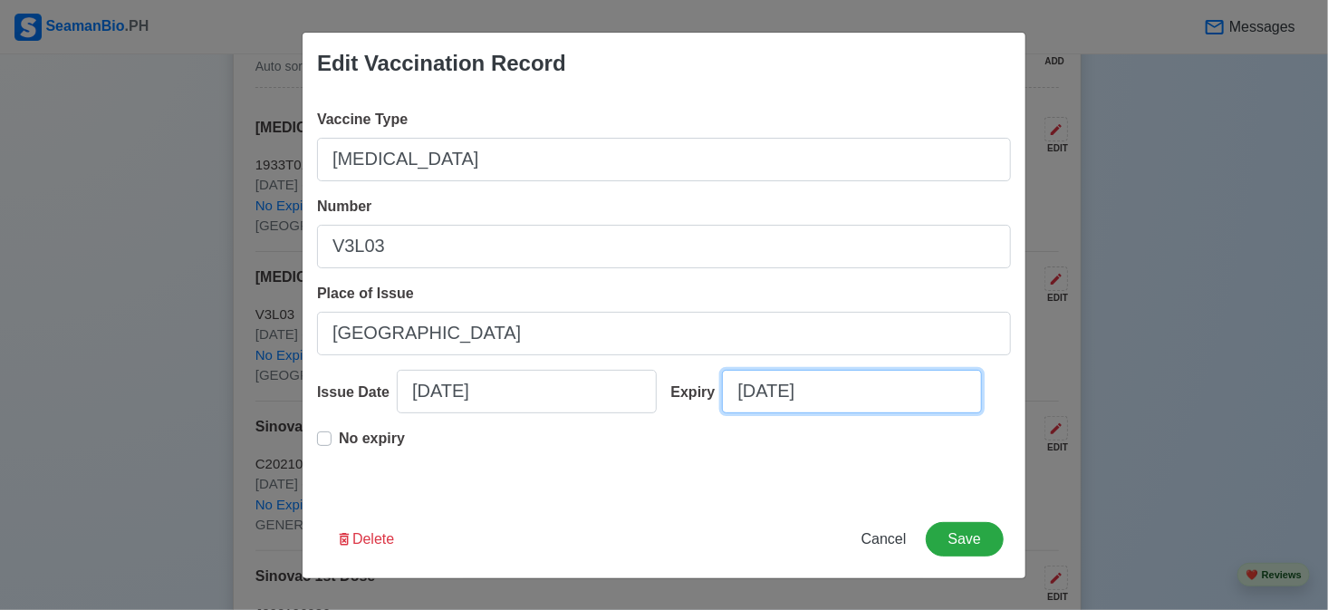
select select "****"
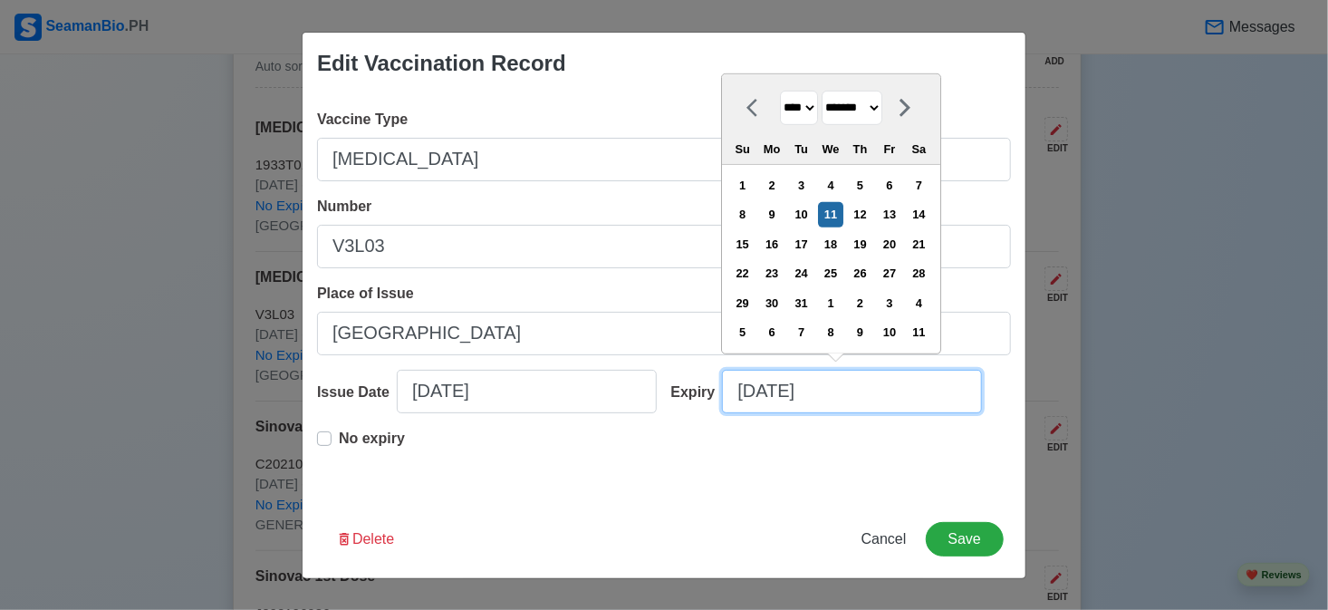
click at [841, 392] on input "[DATE]" at bounding box center [852, 391] width 260 height 43
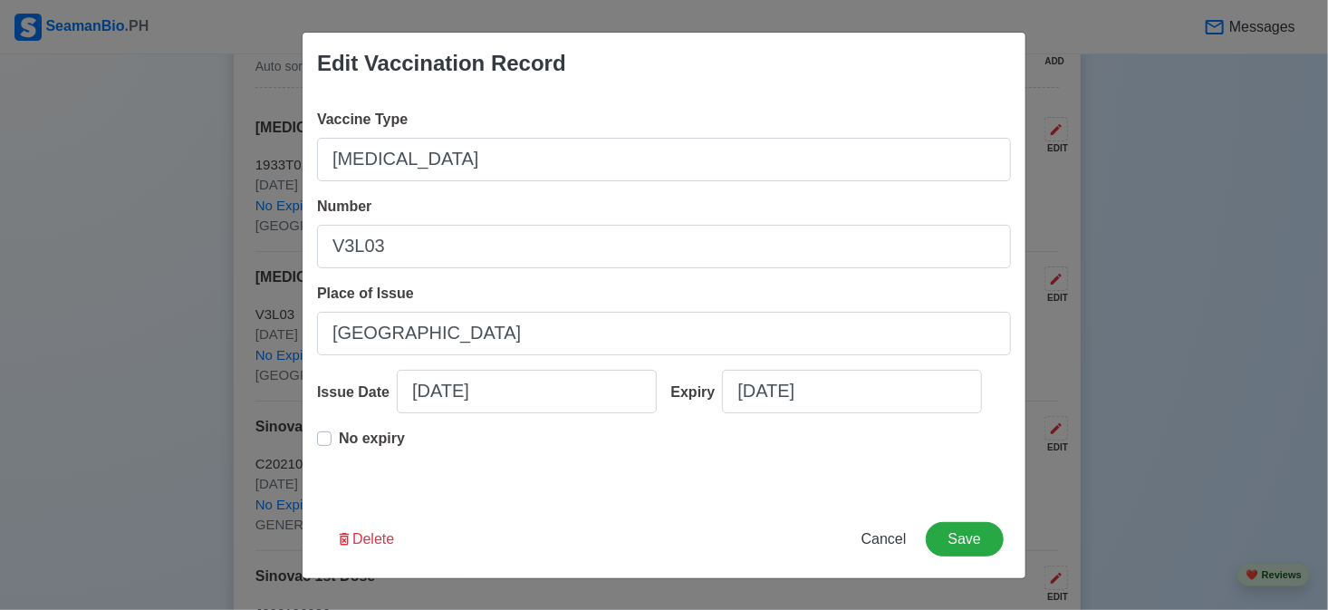
click at [346, 439] on p "No expiry" at bounding box center [372, 438] width 66 height 22
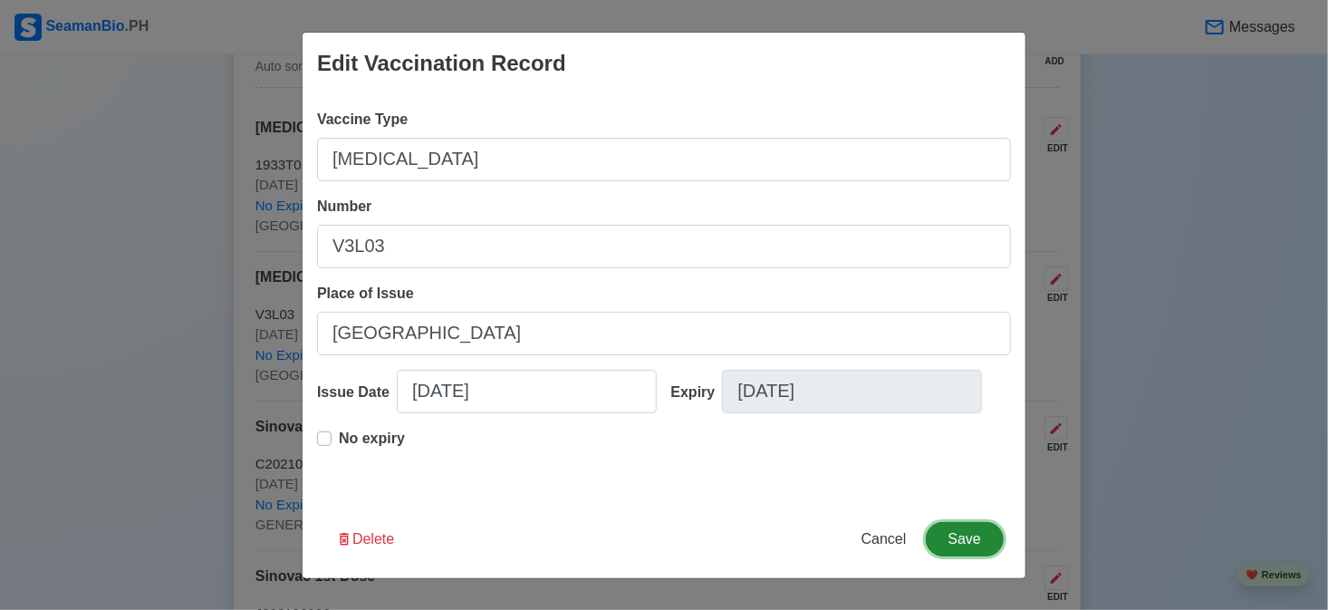
click at [964, 541] on button "Save" at bounding box center [965, 539] width 78 height 34
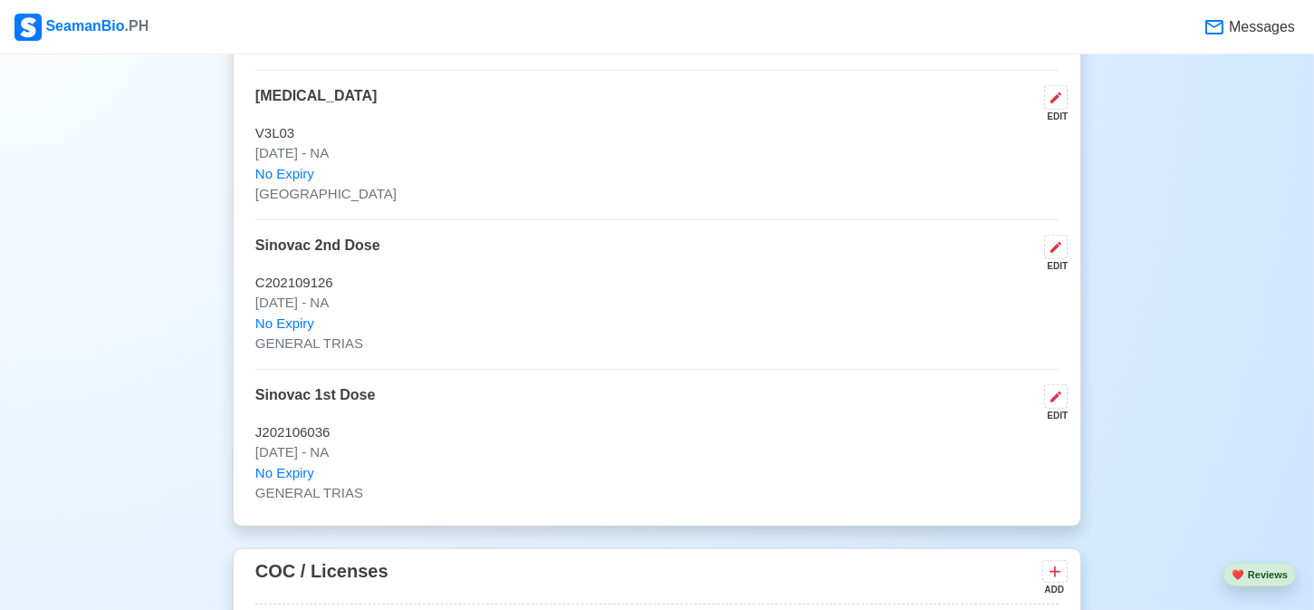
scroll to position [2083, 0]
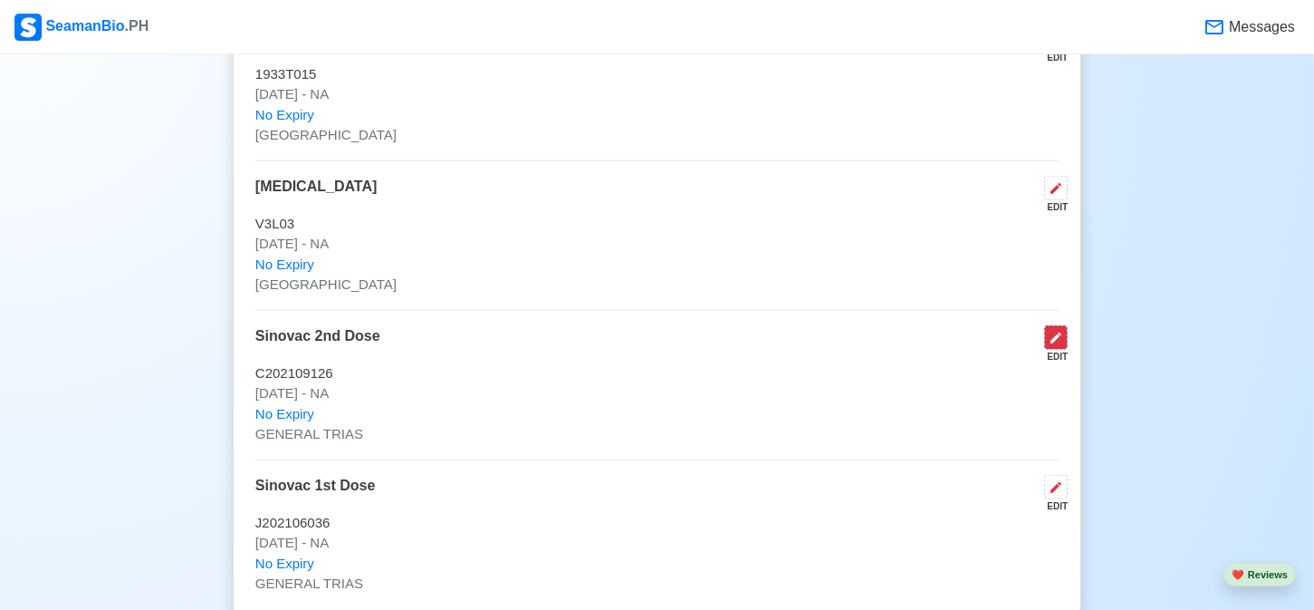
click at [1054, 331] on icon at bounding box center [1056, 338] width 14 height 14
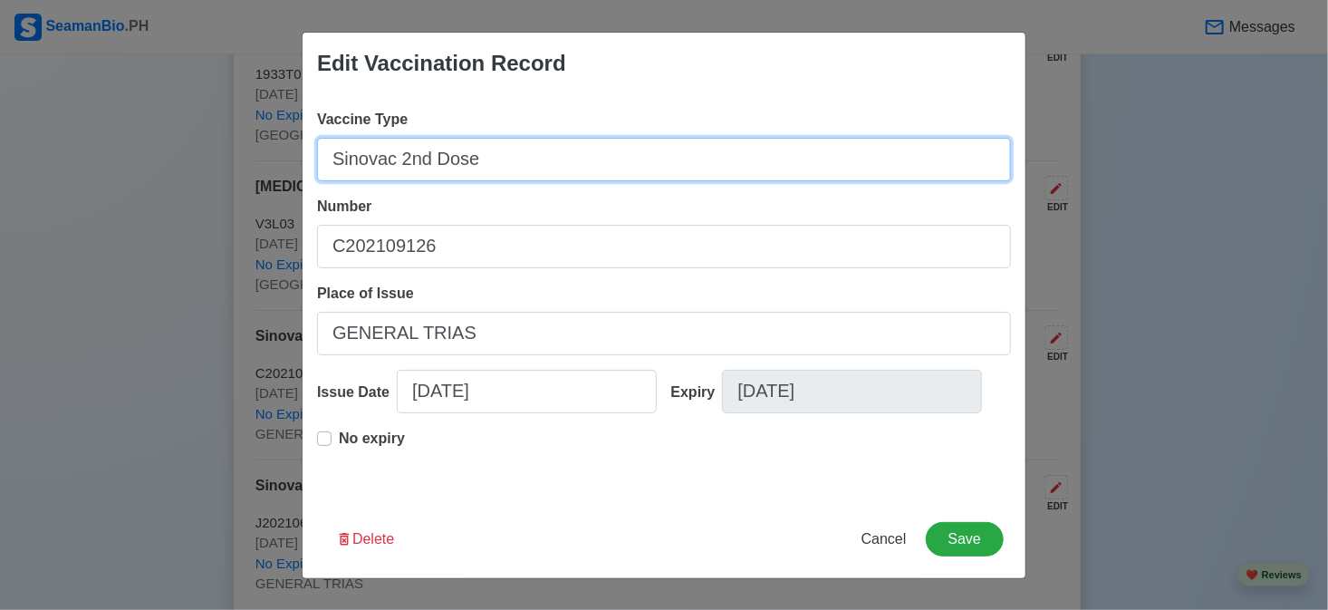
drag, startPoint x: 482, startPoint y: 161, endPoint x: 225, endPoint y: 161, distance: 257.2
click at [225, 161] on div "Edit Vaccination Record Vaccine Type Sinovac 2nd Dose Number C202109126 Place o…" at bounding box center [664, 305] width 1328 height 610
type input "[MEDICAL_DATA] 1ST DOSE"
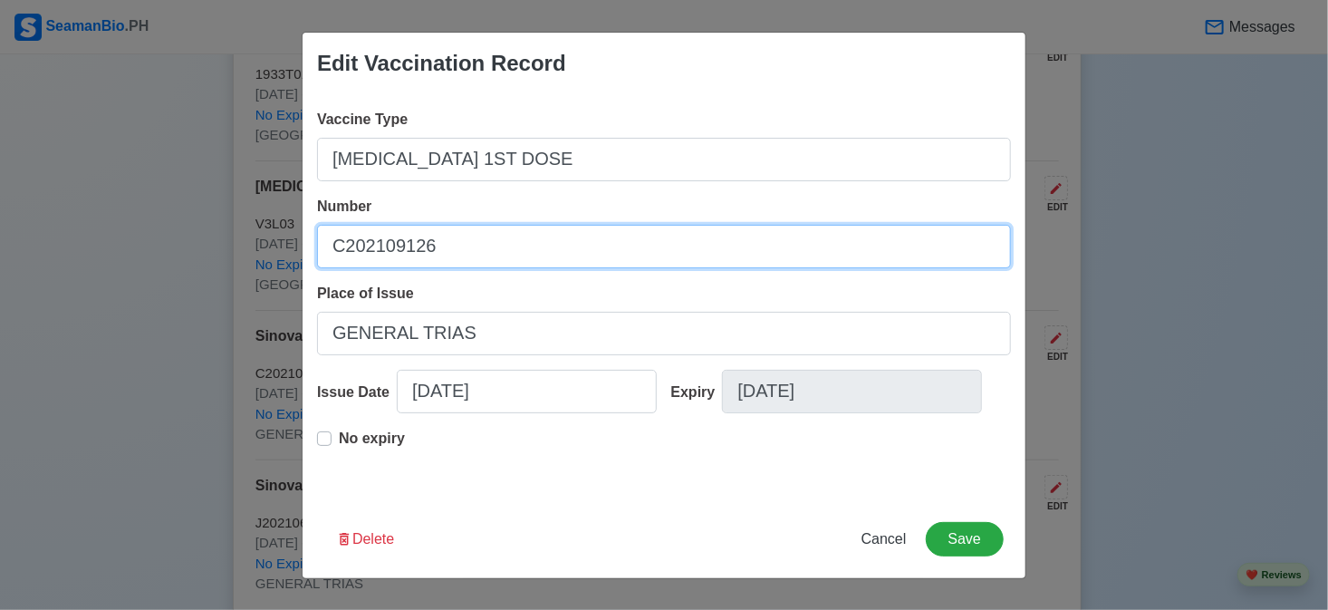
drag, startPoint x: 503, startPoint y: 249, endPoint x: 292, endPoint y: 253, distance: 211.1
click at [292, 253] on div "Edit Vaccination Record Vaccine Type [MEDICAL_DATA] 1ST DOSE Number C202109126 …" at bounding box center [664, 305] width 1328 height 610
type input "J202106036"
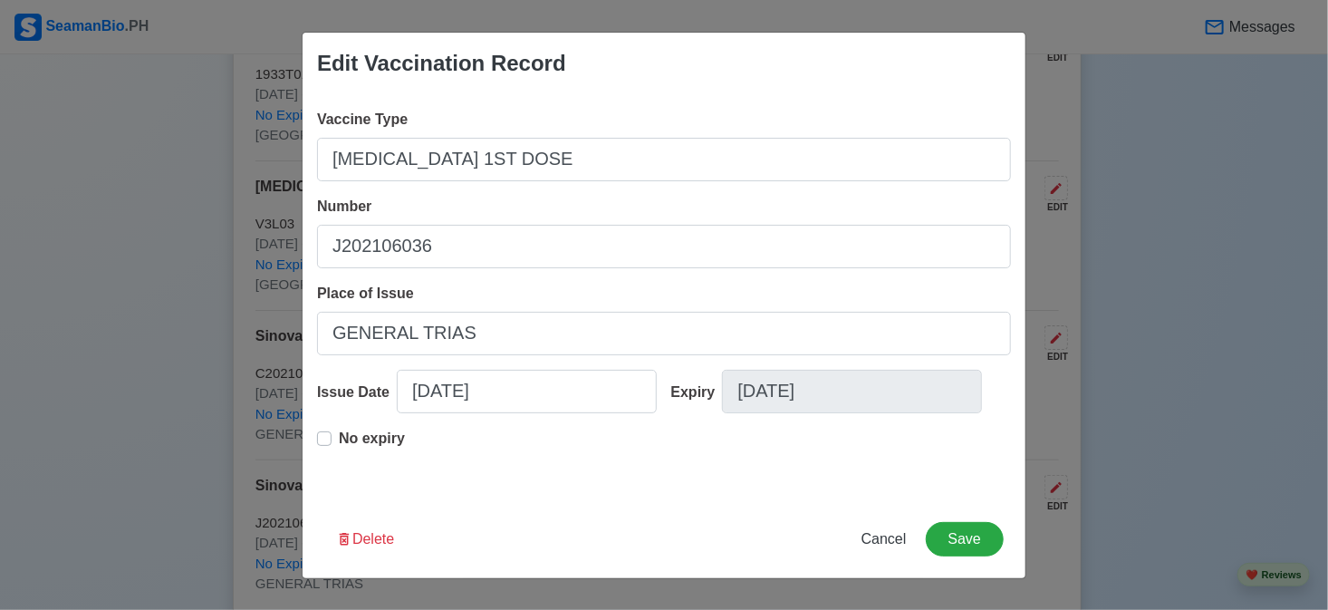
click at [370, 440] on p "No expiry" at bounding box center [372, 438] width 66 height 22
type input "[DATE]"
click at [370, 439] on p "No expiry" at bounding box center [372, 438] width 66 height 22
click at [980, 543] on button "Save" at bounding box center [965, 539] width 78 height 34
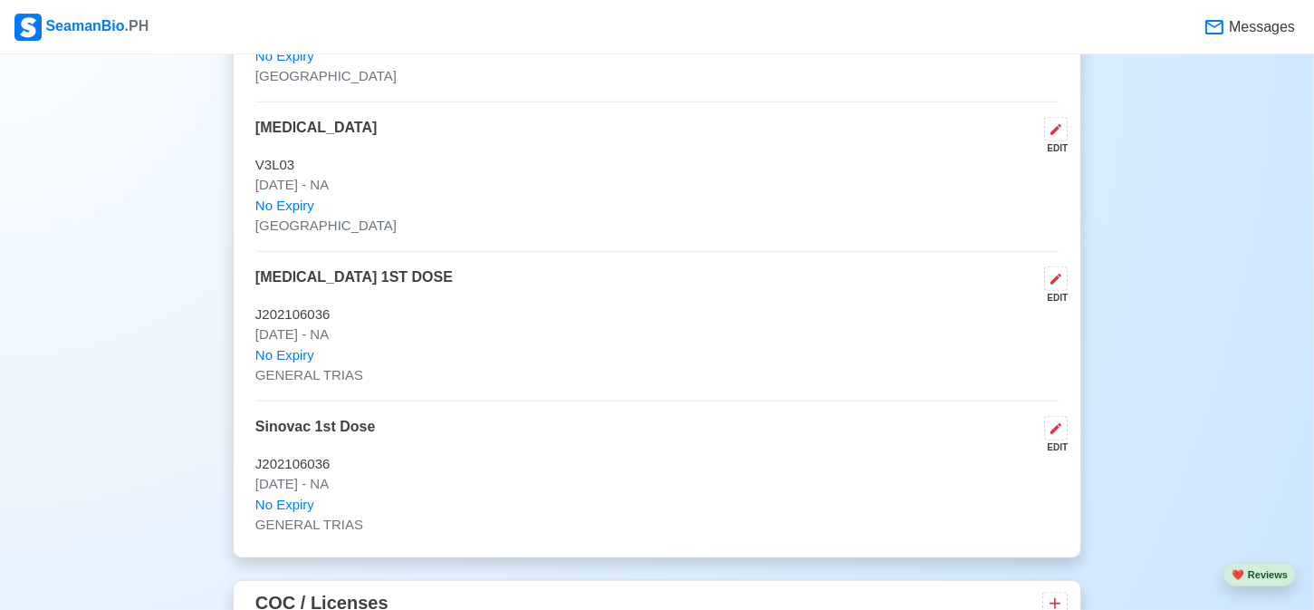
scroll to position [2174, 0]
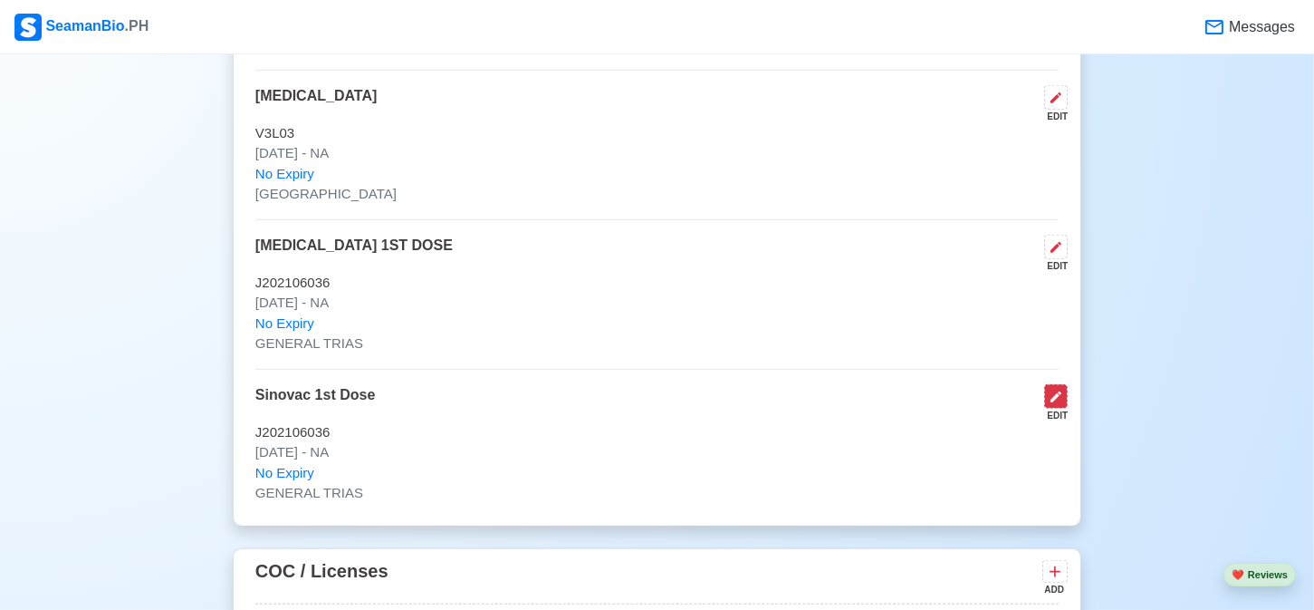
click at [1061, 391] on icon at bounding box center [1056, 396] width 11 height 11
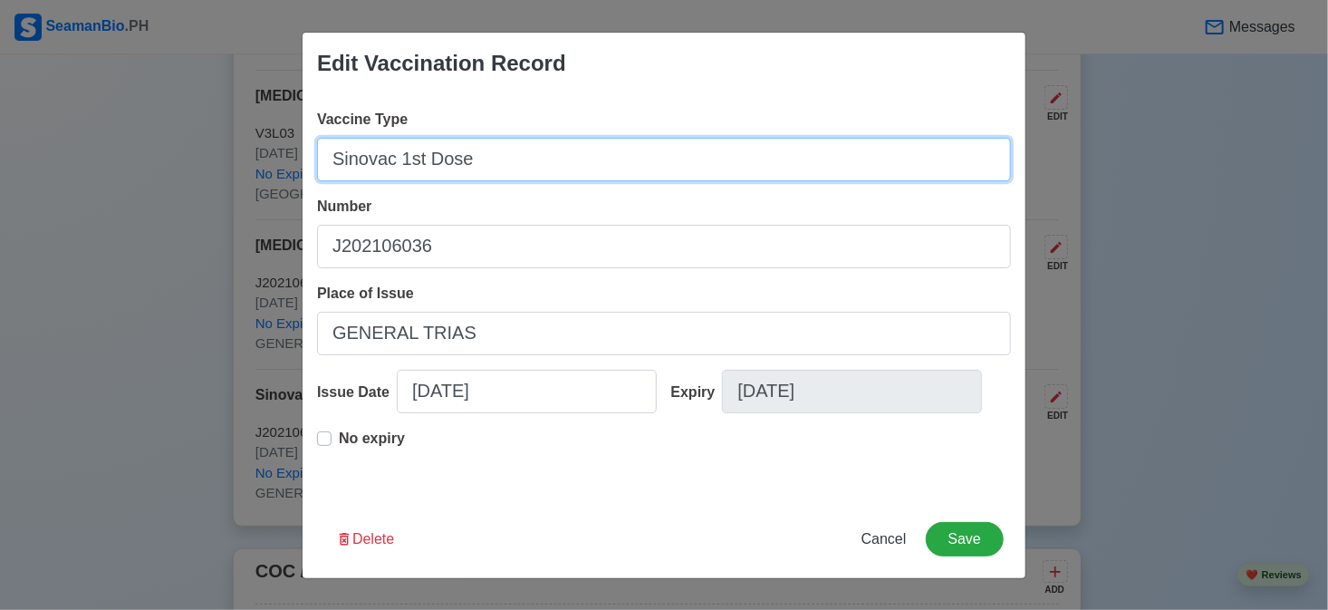
drag, startPoint x: 508, startPoint y: 158, endPoint x: 240, endPoint y: 158, distance: 268.1
click at [240, 158] on div "Edit Vaccination Record Vaccine Type Sinovac 1st Dose Number J202106036 Place o…" at bounding box center [664, 305] width 1328 height 610
type input "[MEDICAL_DATA] 2ND DOSE"
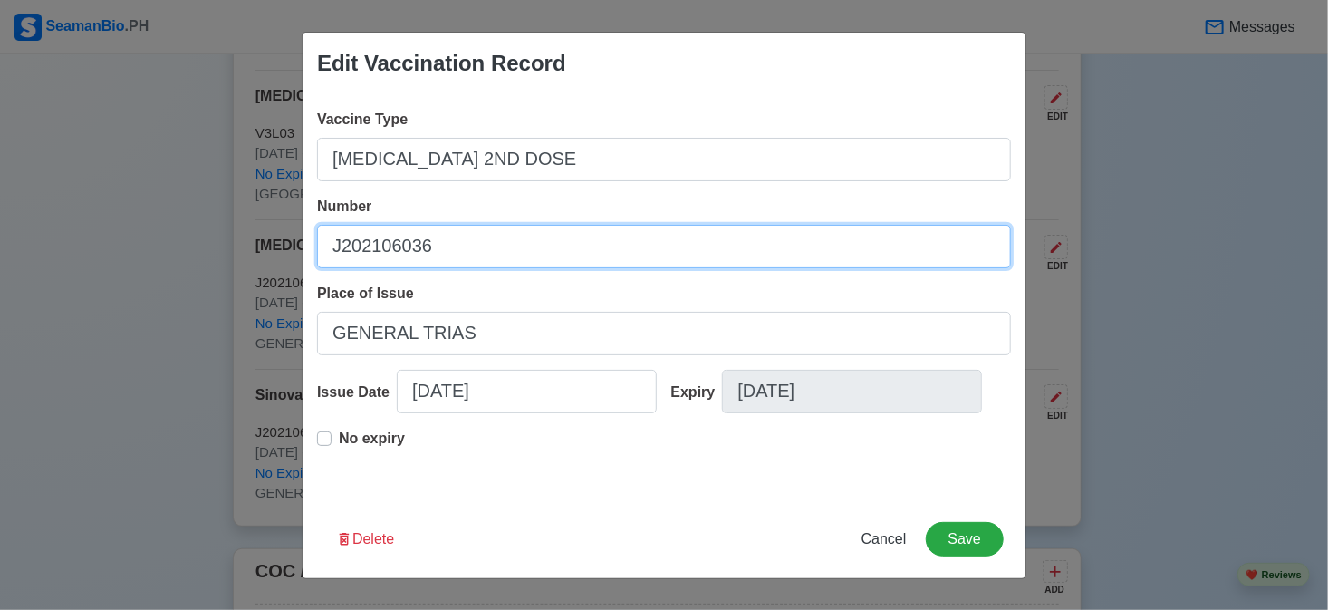
click at [565, 253] on input "J202106036" at bounding box center [664, 246] width 694 height 43
drag, startPoint x: 565, startPoint y: 253, endPoint x: 299, endPoint y: 244, distance: 266.4
click at [299, 244] on div "Edit Vaccination Record Vaccine Type [MEDICAL_DATA] 2ND DOSE Number J202106036 …" at bounding box center [664, 305] width 1328 height 610
type input "C202109126"
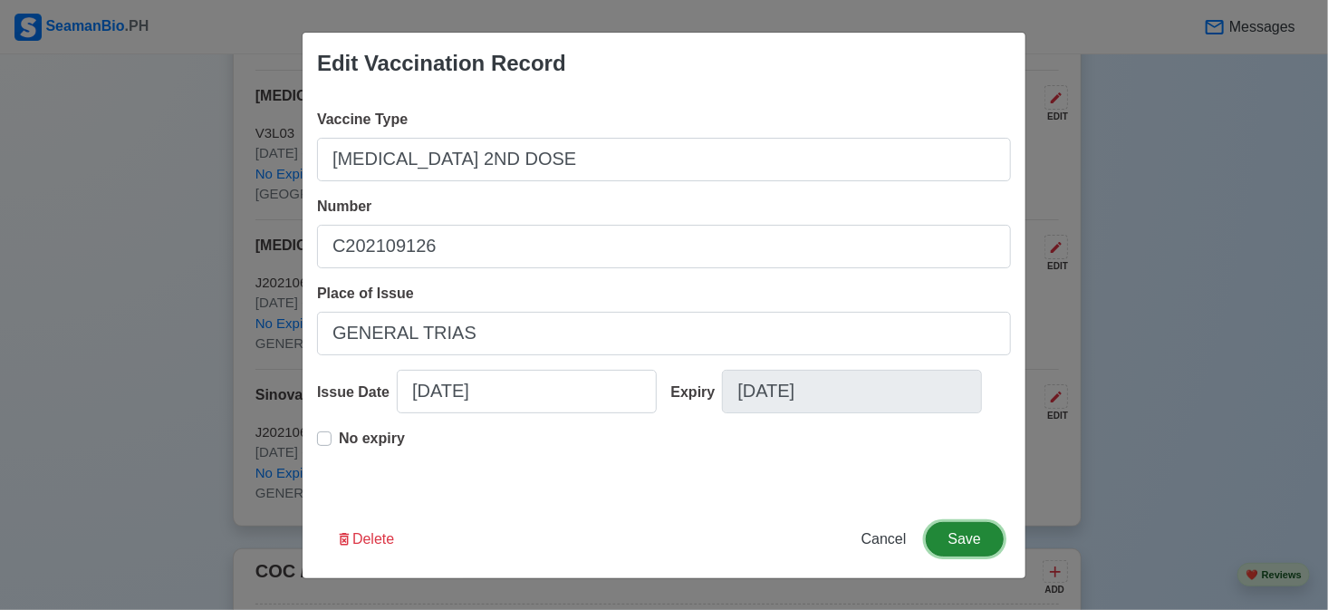
click at [967, 542] on button "Save" at bounding box center [965, 539] width 78 height 34
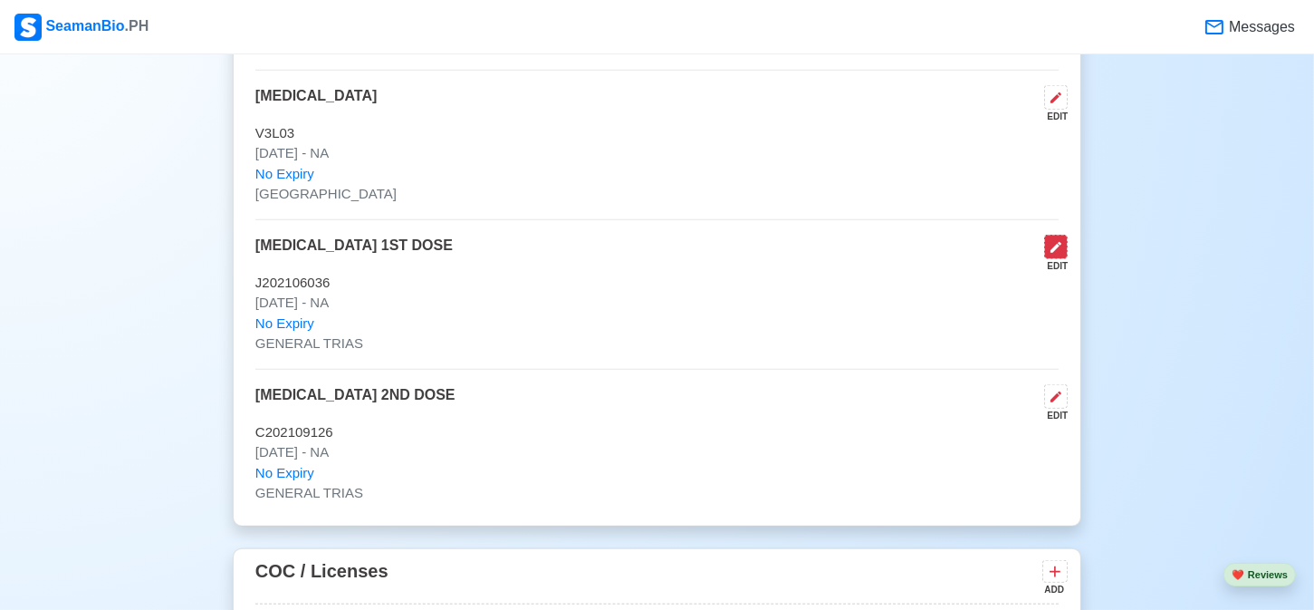
click at [1063, 249] on icon at bounding box center [1056, 247] width 14 height 14
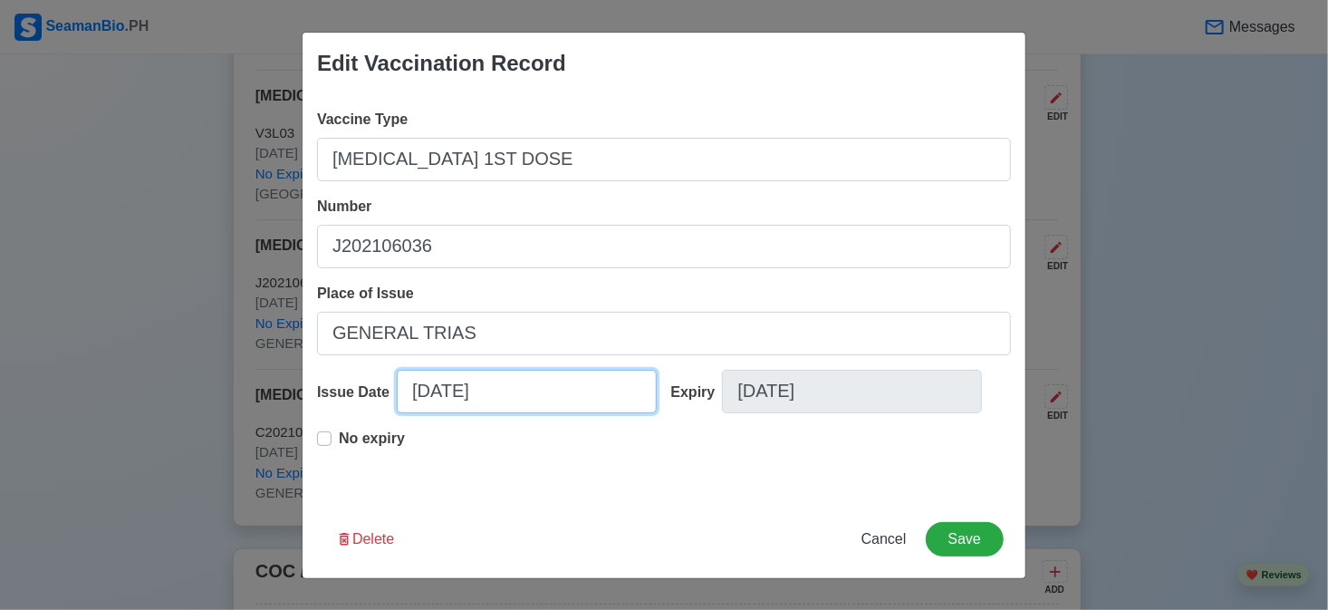
select select "****"
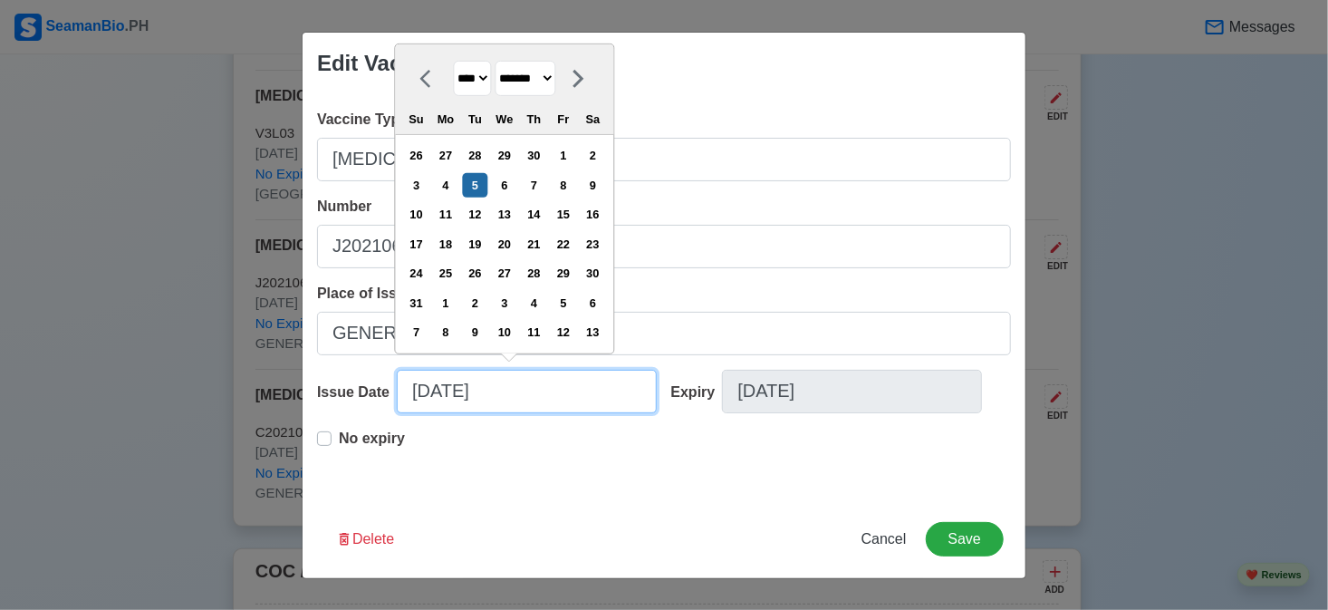
click at [515, 384] on input "[DATE]" at bounding box center [527, 391] width 260 height 43
click at [532, 89] on select "******* ******** ***** ***** *** **** **** ****** ********* ******* ******** **…" at bounding box center [525, 78] width 61 height 35
select select "*********"
click at [501, 91] on select "******* ******** ***** ***** *** **** **** ****** ********* ******* ******** **…" at bounding box center [525, 78] width 61 height 35
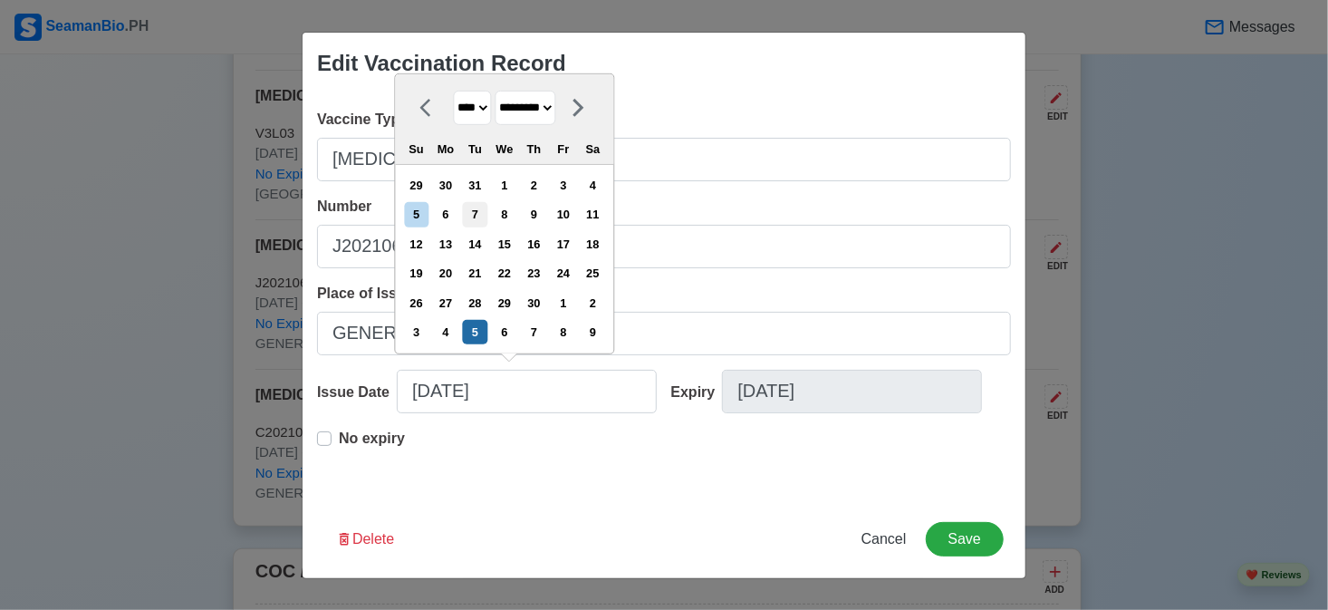
click at [485, 215] on div "7" at bounding box center [475, 214] width 24 height 24
type input "[DATE]"
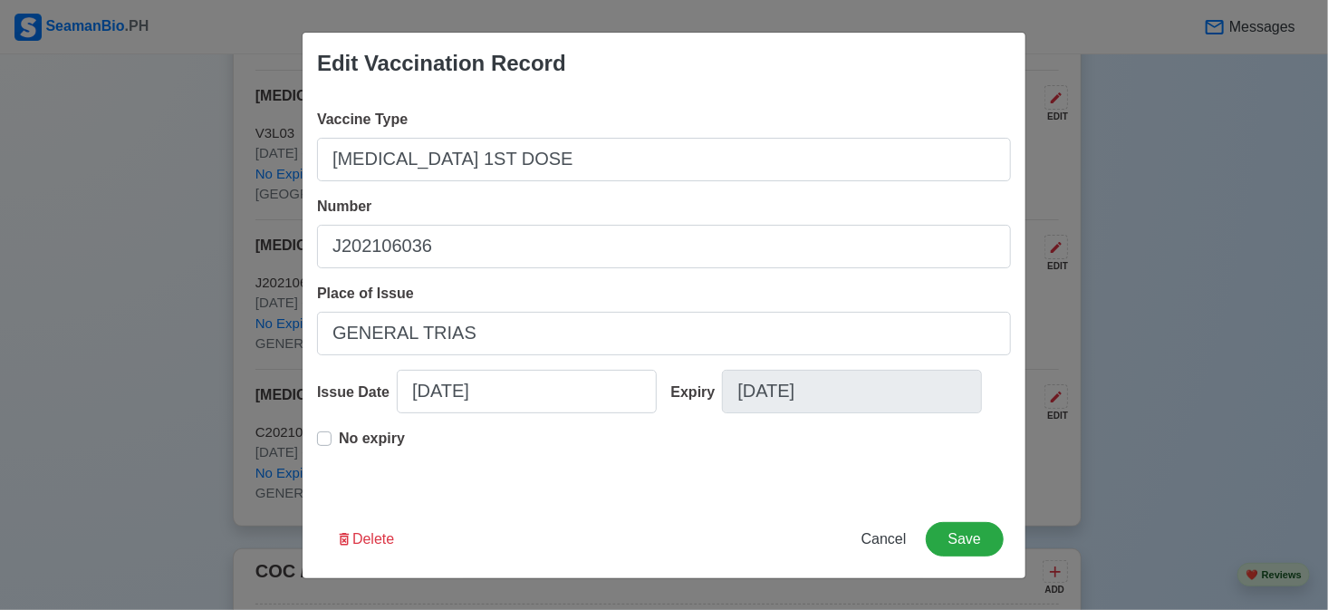
click at [387, 437] on p "No expiry" at bounding box center [372, 438] width 66 height 22
type input "[DATE]"
click at [387, 437] on p "No expiry" at bounding box center [372, 438] width 66 height 22
click at [969, 543] on button "Save" at bounding box center [965, 539] width 78 height 34
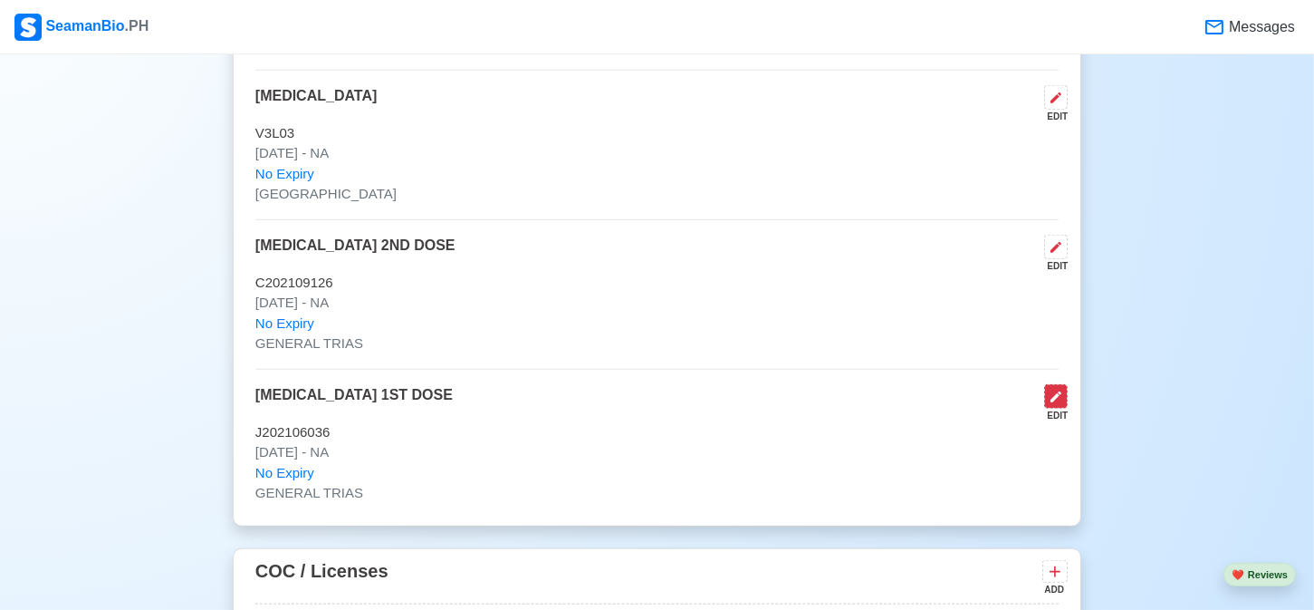
click at [1053, 389] on icon at bounding box center [1056, 396] width 14 height 14
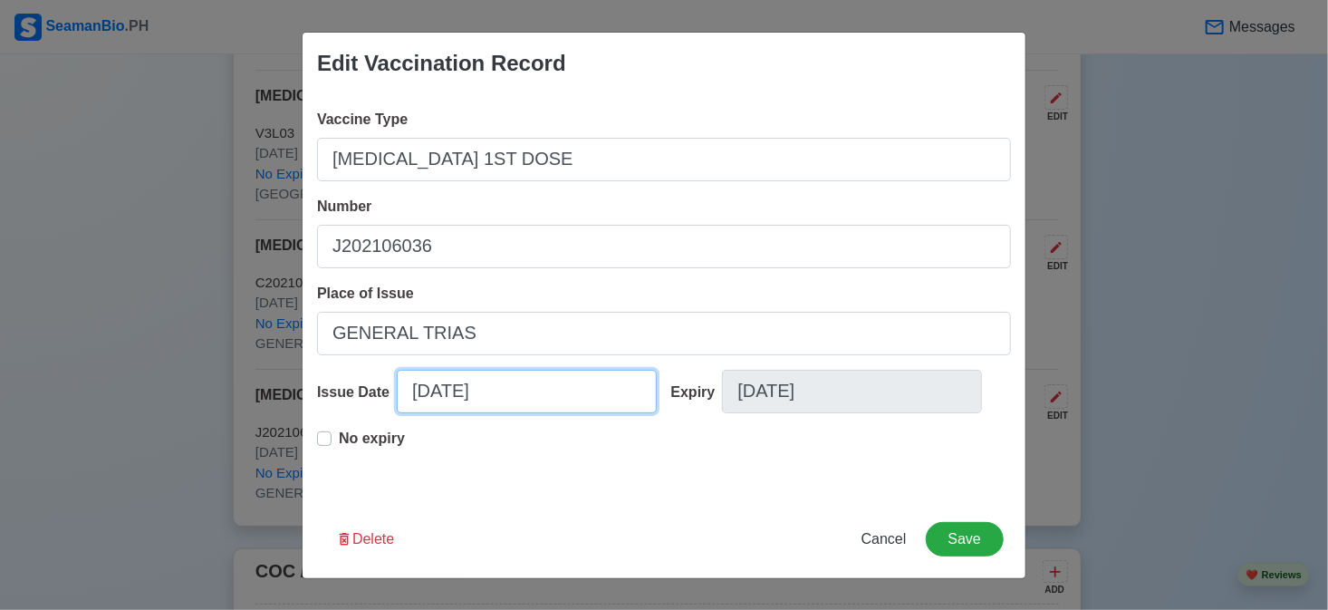
click at [432, 396] on input "[DATE]" at bounding box center [527, 391] width 260 height 43
select select "****"
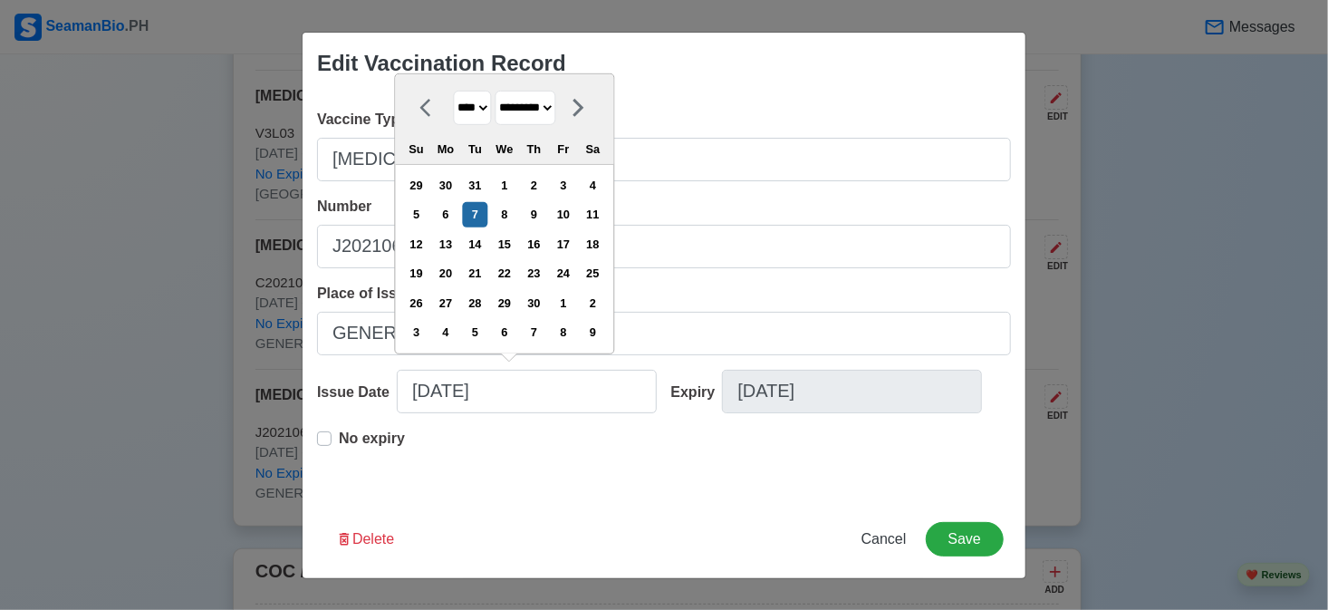
click at [527, 118] on select "******* ******** ***** ***** *** **** **** ****** ********* ******* ******** **…" at bounding box center [525, 107] width 61 height 35
select select "*******"
click at [501, 90] on select "******* ******** ***** ***** *** **** **** ****** ********* ******* ******** **…" at bounding box center [525, 107] width 61 height 35
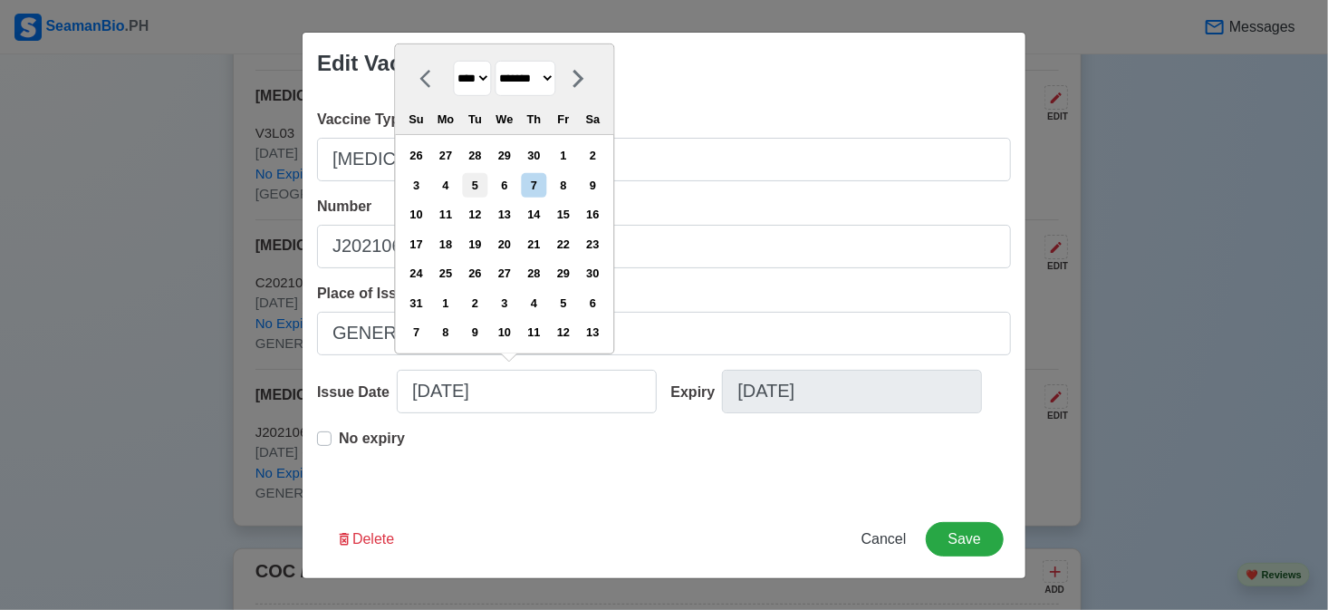
click at [485, 188] on div "5" at bounding box center [475, 185] width 24 height 24
type input "[DATE]"
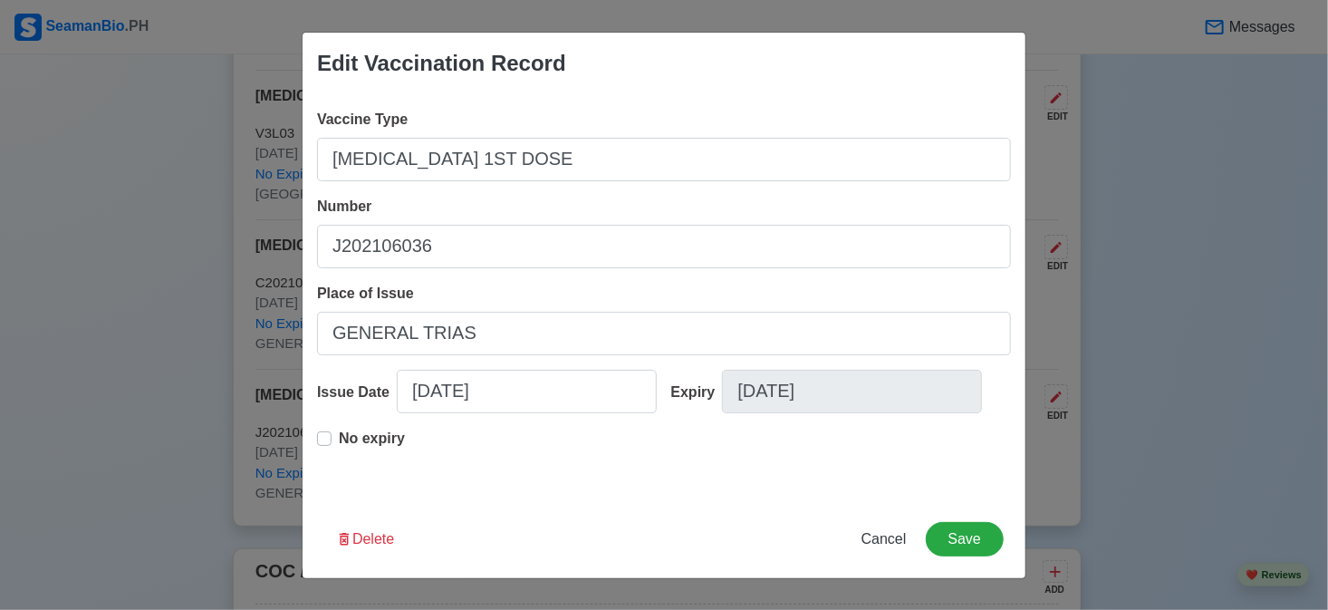
click at [361, 443] on p "No expiry" at bounding box center [372, 438] width 66 height 22
type input "[DATE]"
click at [361, 443] on p "No expiry" at bounding box center [372, 438] width 66 height 22
click at [965, 544] on button "Save" at bounding box center [965, 539] width 78 height 34
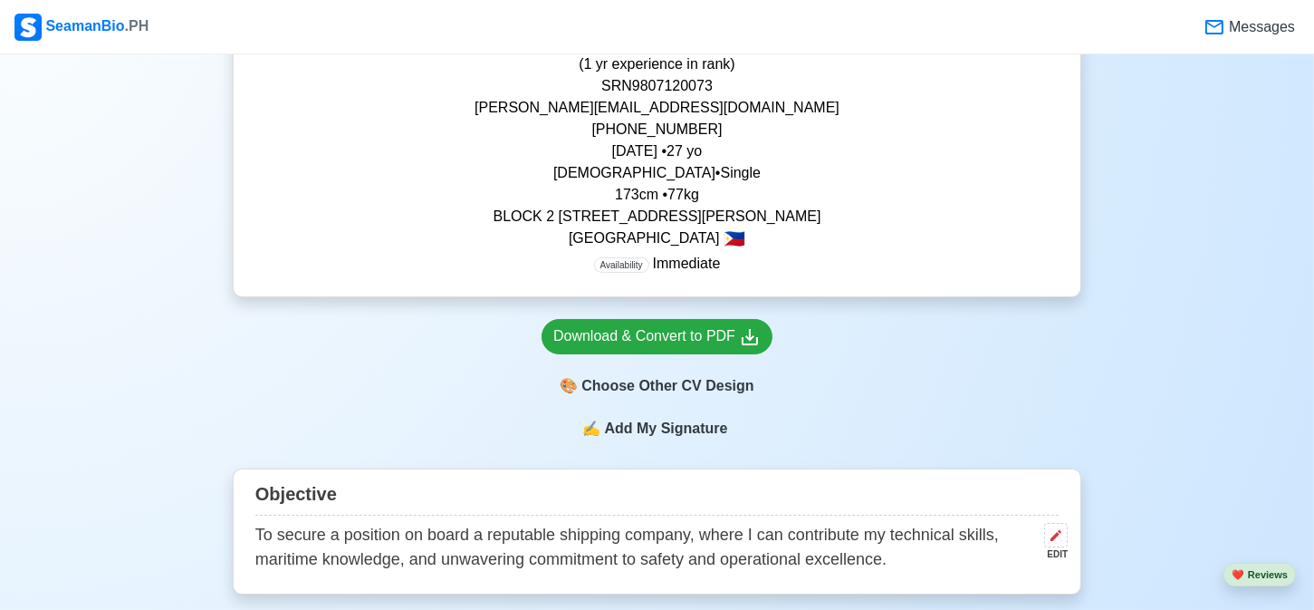
scroll to position [453, 0]
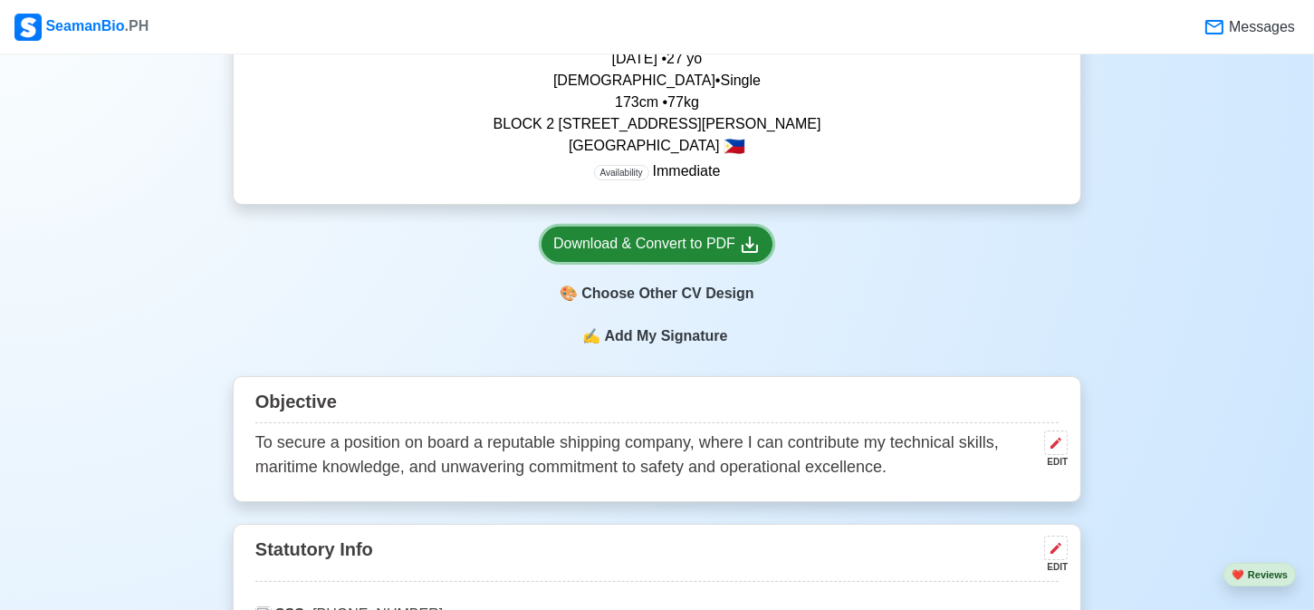
click at [623, 238] on div "Download & Convert to PDF" at bounding box center [656, 244] width 207 height 23
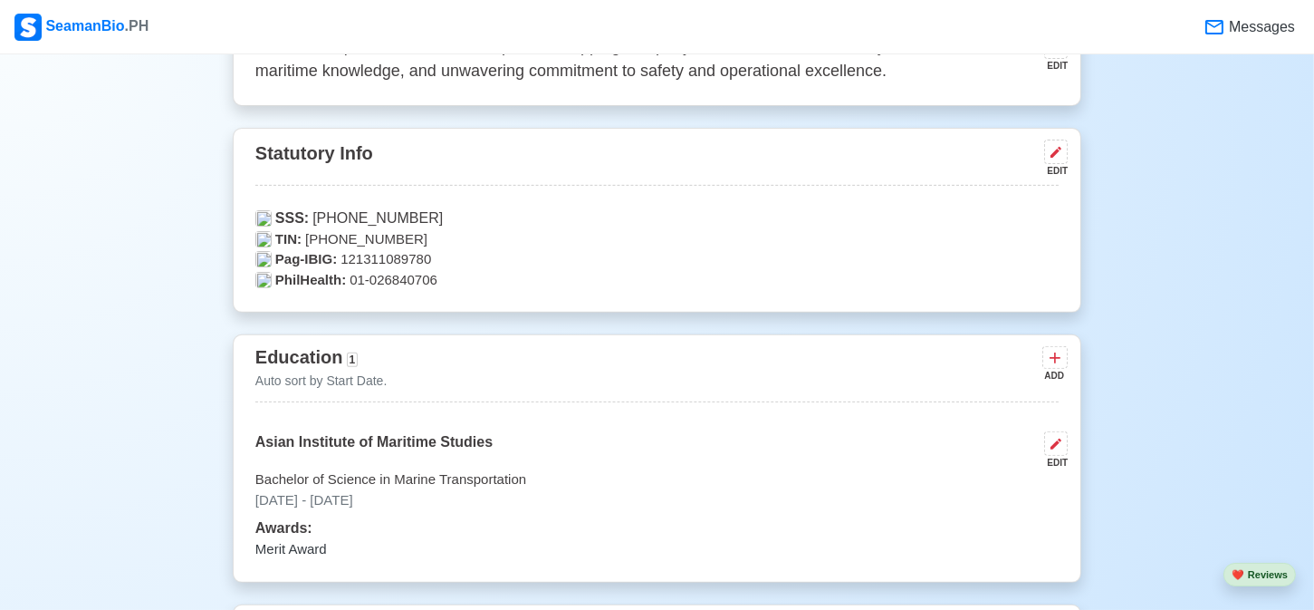
scroll to position [906, 0]
